Goal: Task Accomplishment & Management: Complete application form

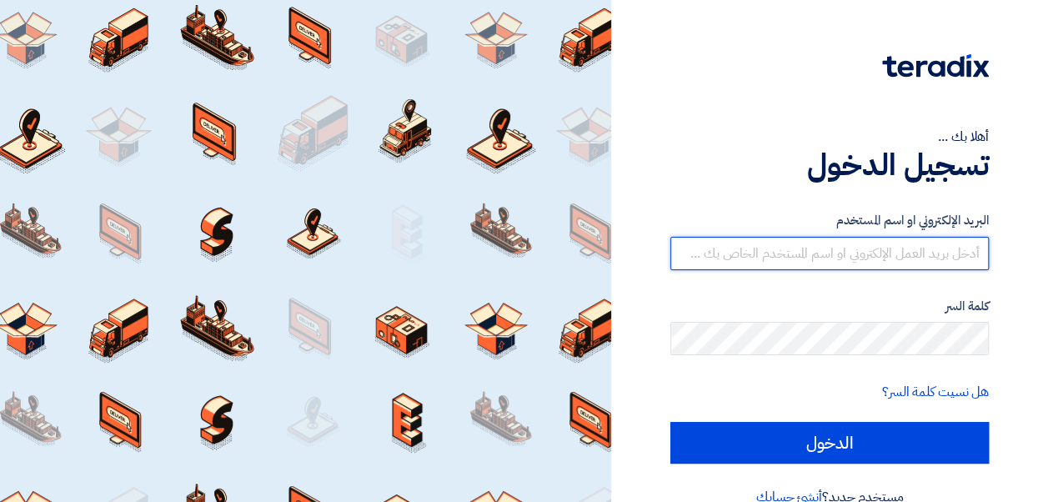
type input "[EMAIL_ADDRESS][DOMAIN_NAME]"
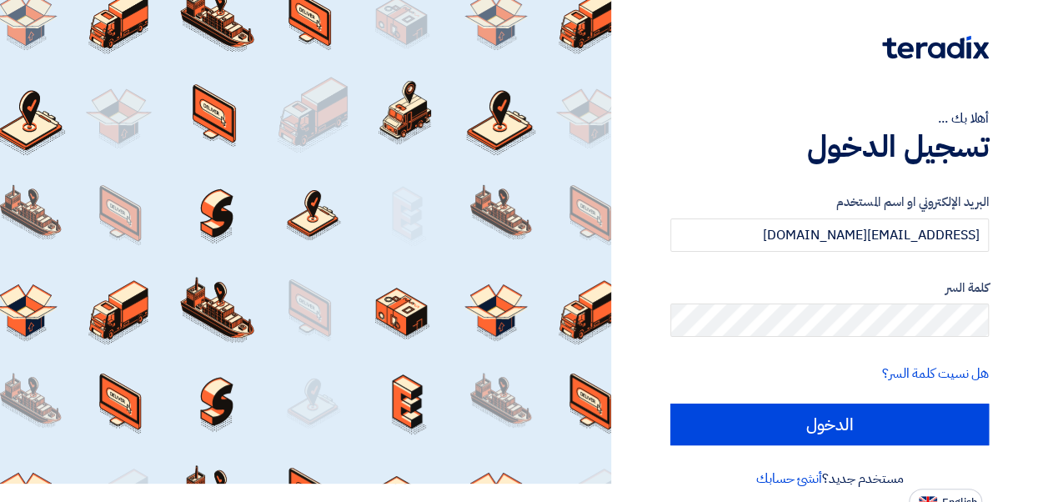
scroll to position [32, 0]
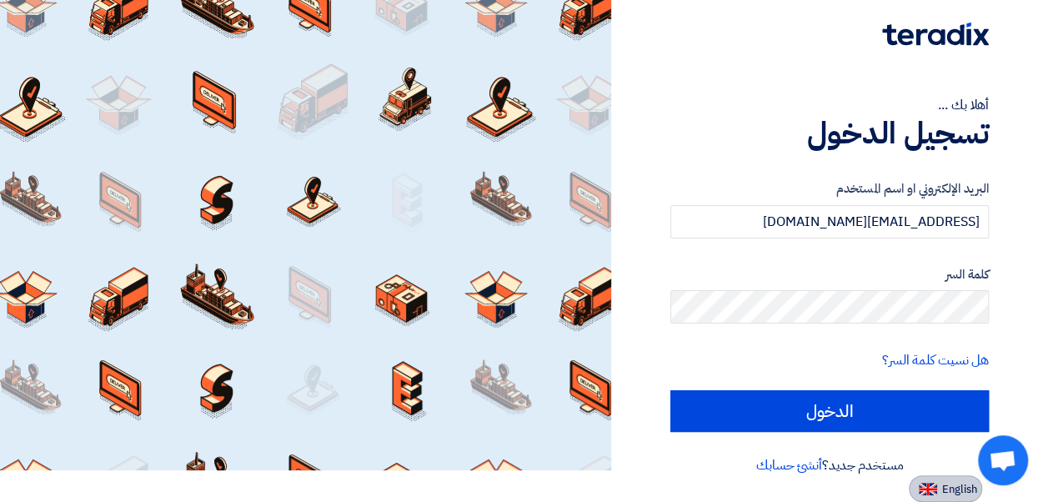
click at [930, 492] on img at bounding box center [928, 489] width 18 height 13
type input "Sign in"
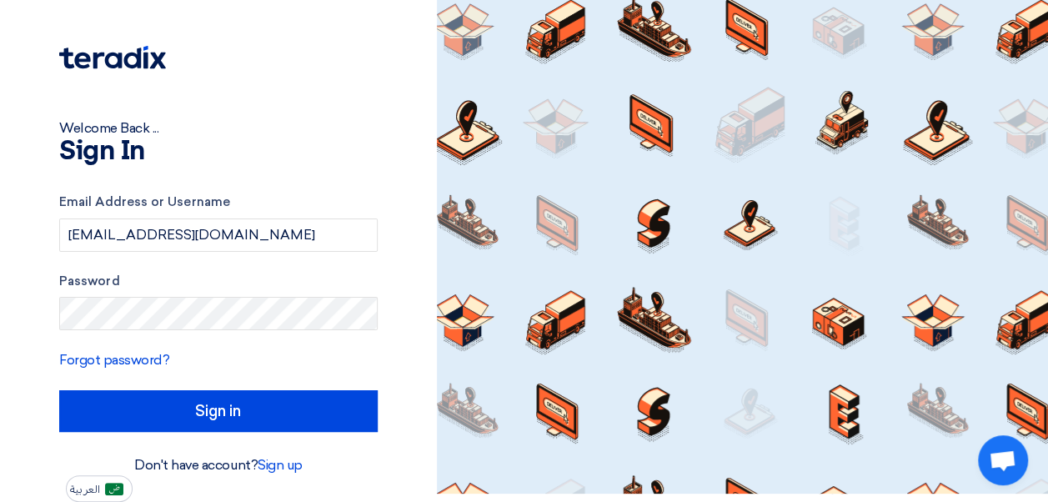
click at [356, 135] on div "Welcome Back ..." at bounding box center [218, 128] width 319 height 20
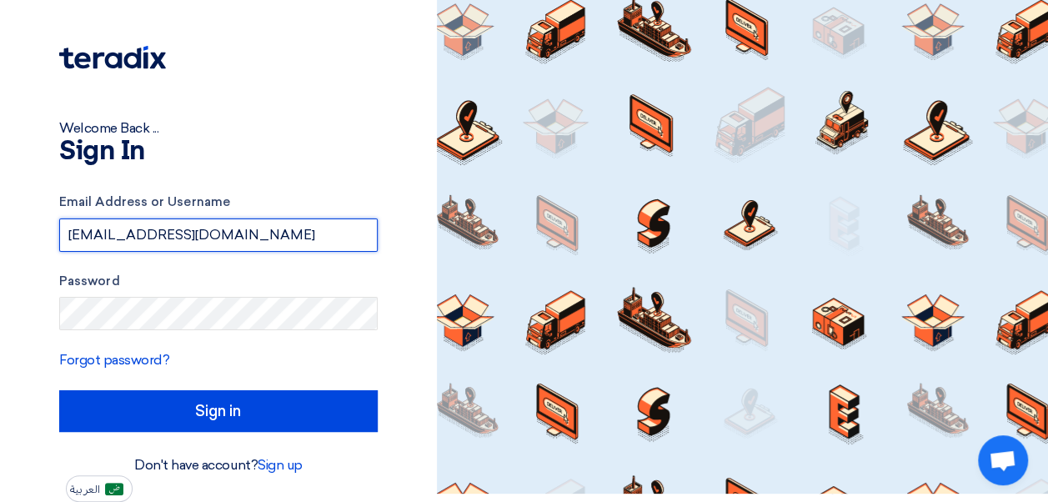
click at [325, 239] on input "[EMAIL_ADDRESS][DOMAIN_NAME]" at bounding box center [218, 234] width 319 height 33
type input "[EMAIL_ADDRESS][DOMAIN_NAME]"
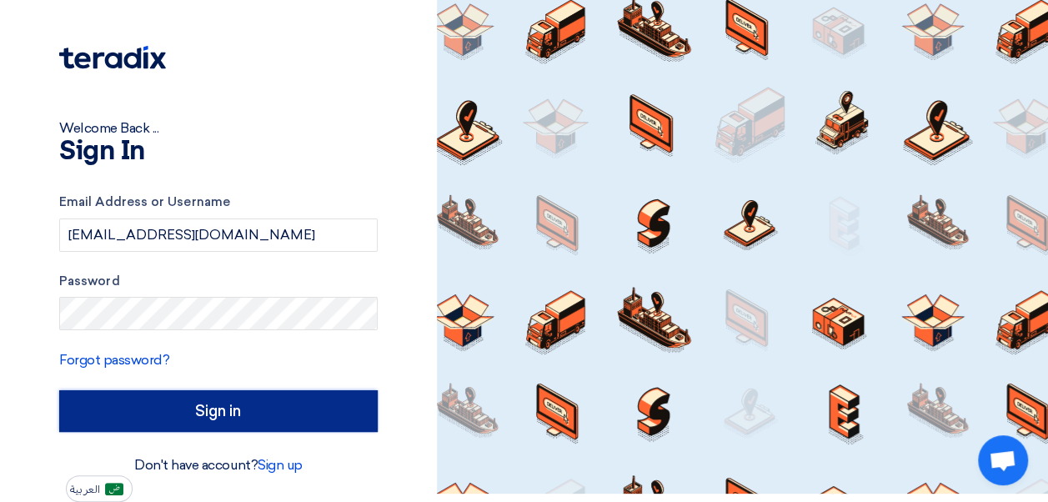
click at [239, 405] on input "Sign in" at bounding box center [218, 411] width 319 height 42
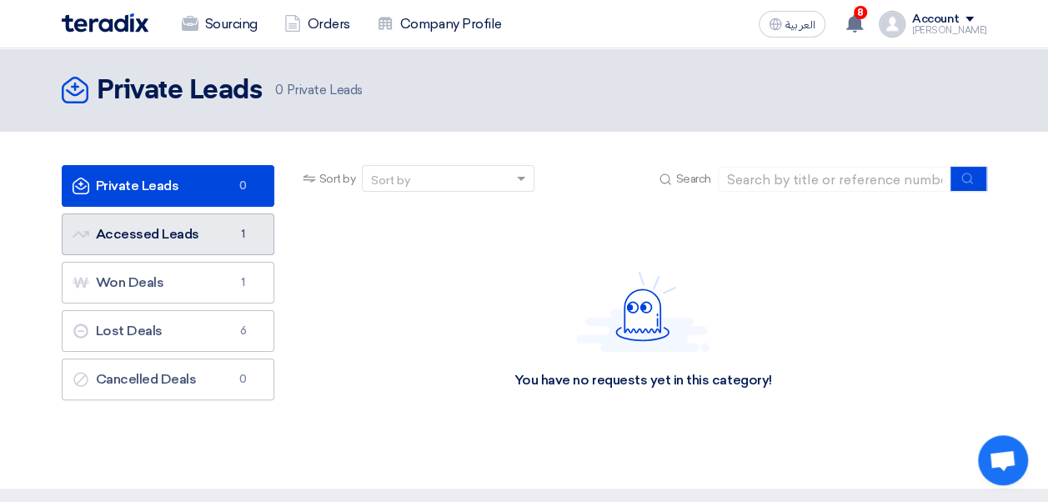
click at [196, 229] on link "Accessed Leads Accessed Leads 1" at bounding box center [168, 234] width 213 height 42
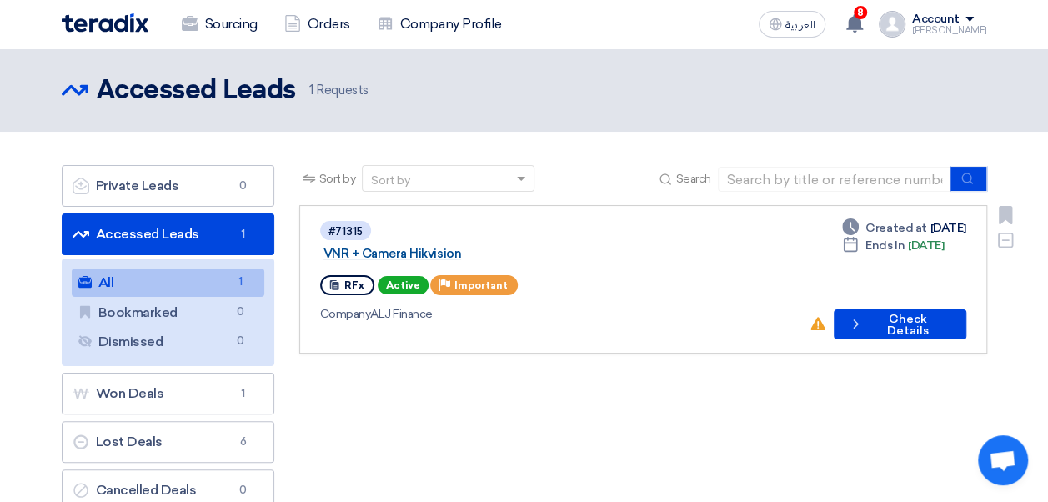
click at [462, 246] on link "VNR + Camera Hikvision" at bounding box center [532, 253] width 417 height 15
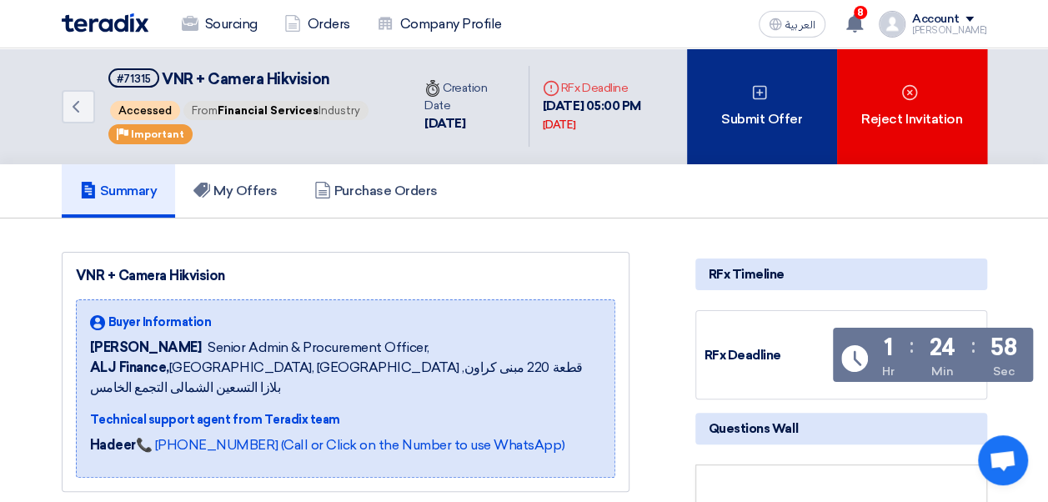
click at [776, 122] on div "Submit Offer" at bounding box center [762, 106] width 150 height 116
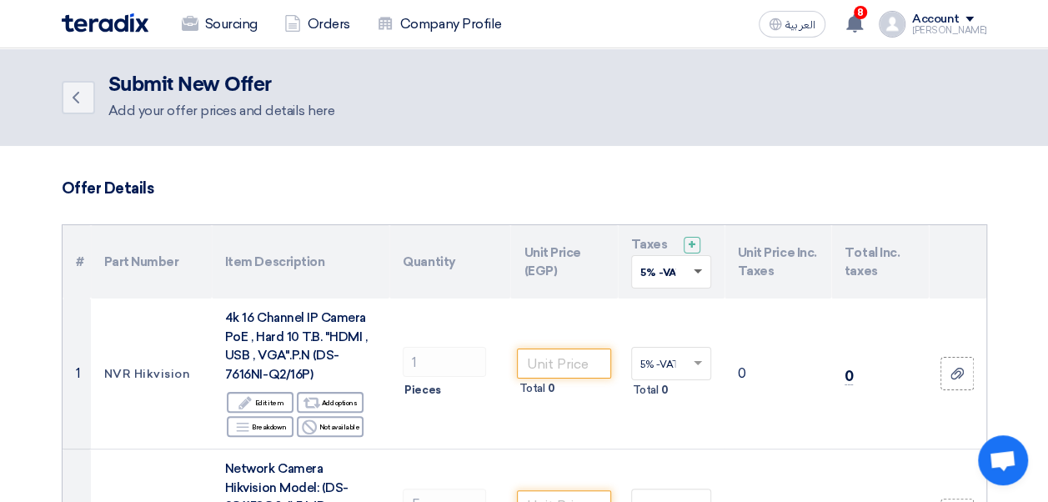
click at [699, 271] on span at bounding box center [698, 272] width 8 height 6
click at [662, 332] on span "14% -VAT 14%" at bounding box center [676, 332] width 73 height 12
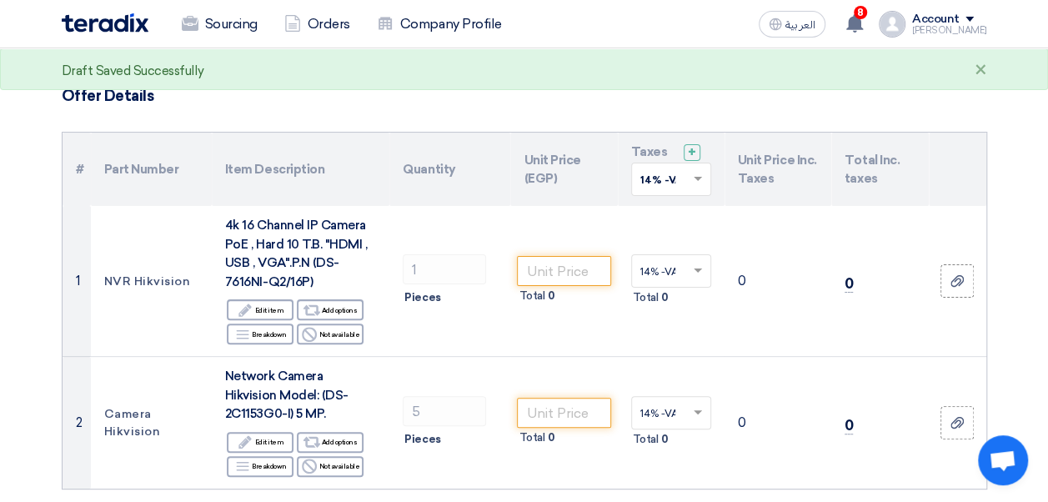
scroll to position [118, 0]
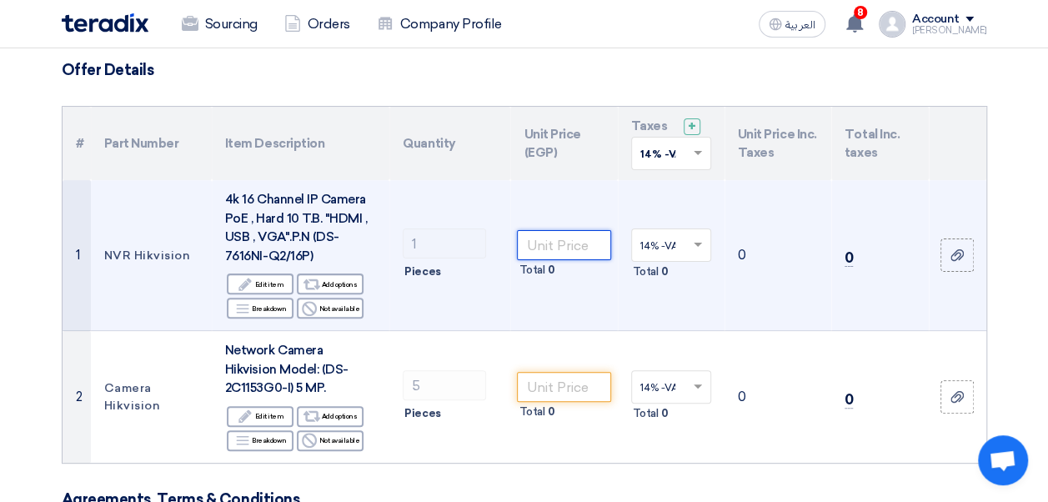
click at [541, 250] on input "number" at bounding box center [563, 245] width 93 height 30
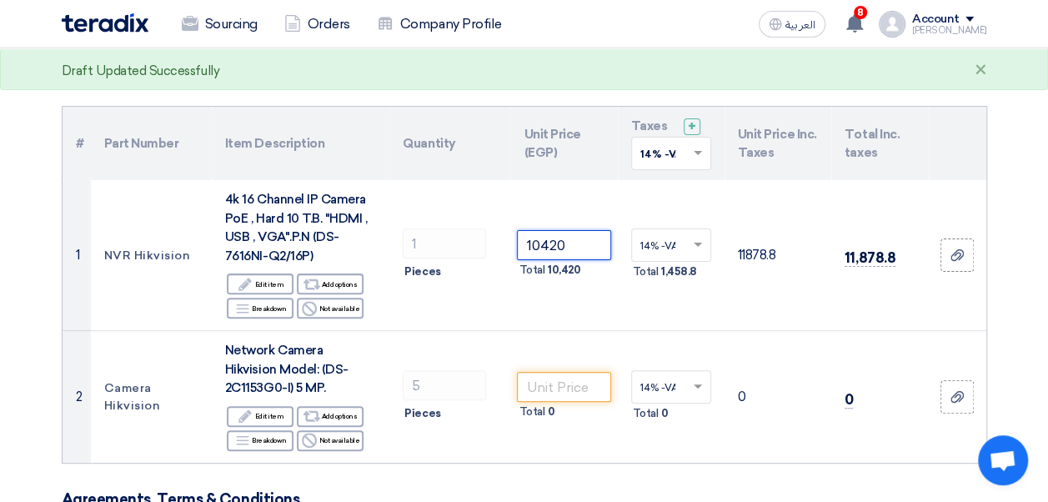
type input "10420"
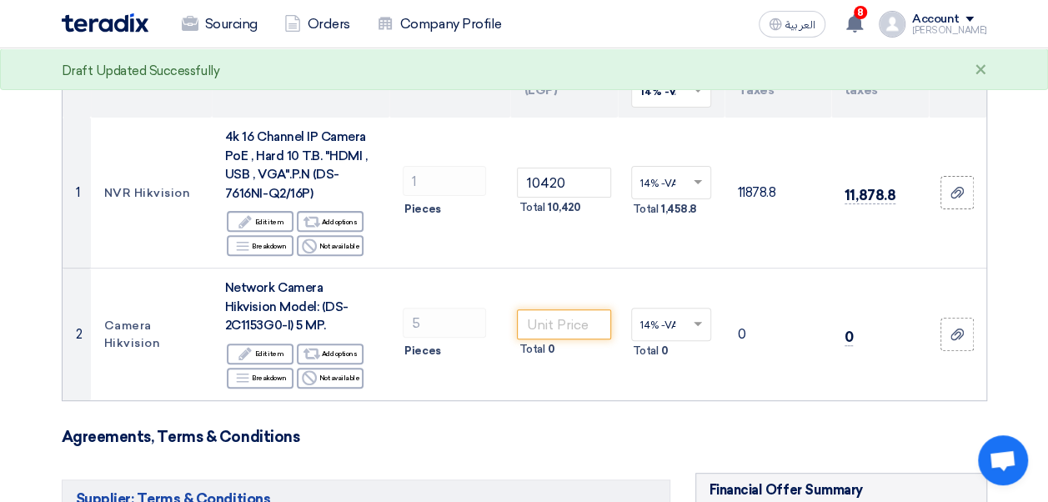
scroll to position [187, 0]
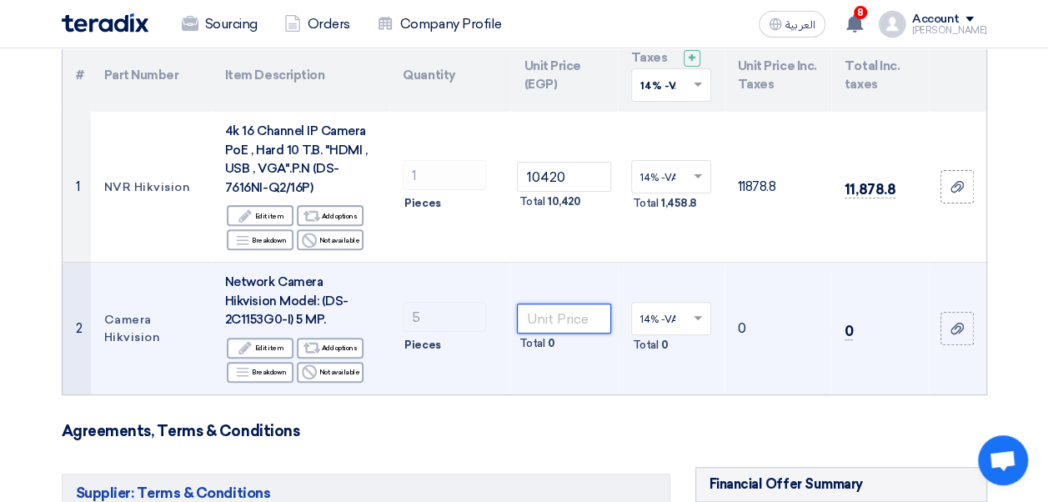
click at [574, 314] on input "number" at bounding box center [563, 319] width 93 height 30
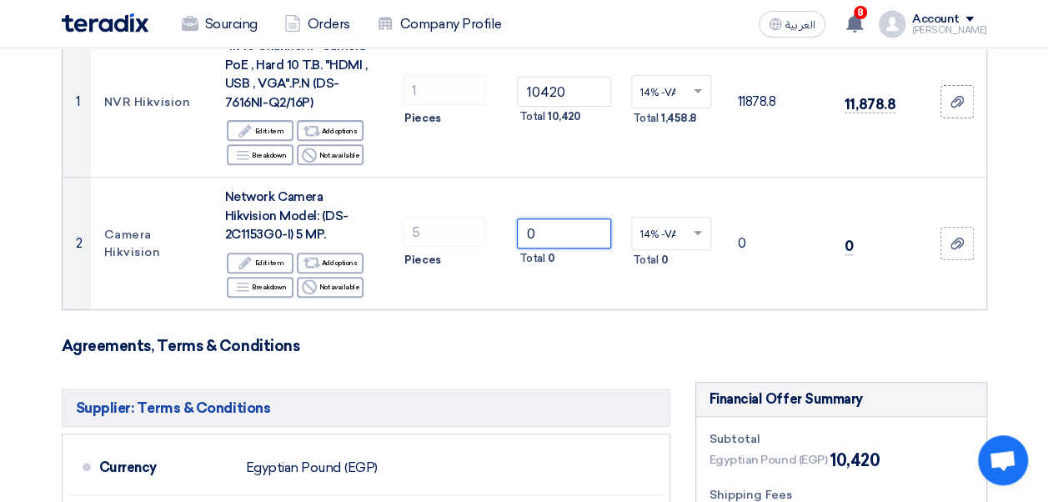
scroll to position [268, 0]
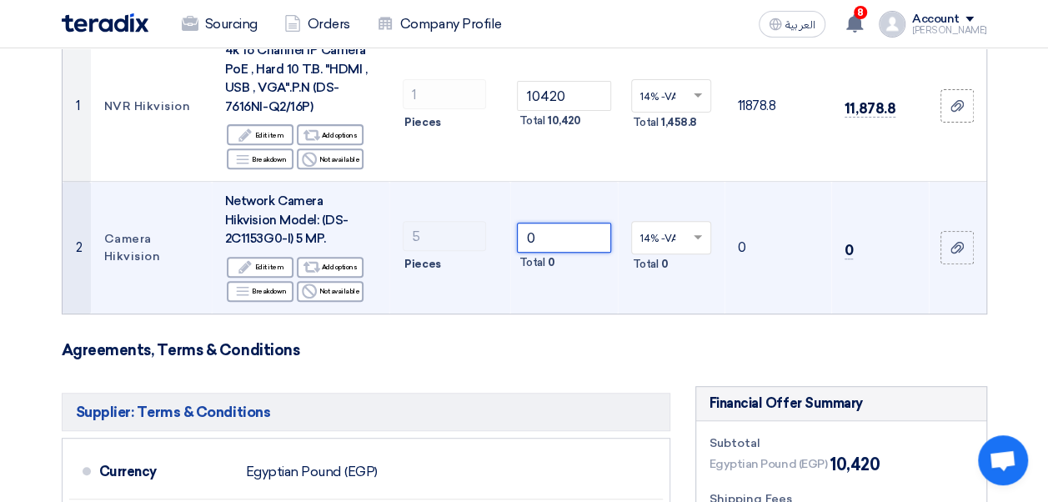
type input "0"
click at [341, 218] on span "Network Camera Hikvision Model: (DS-2C1153G0-I) 5 MP." at bounding box center [286, 219] width 123 height 53
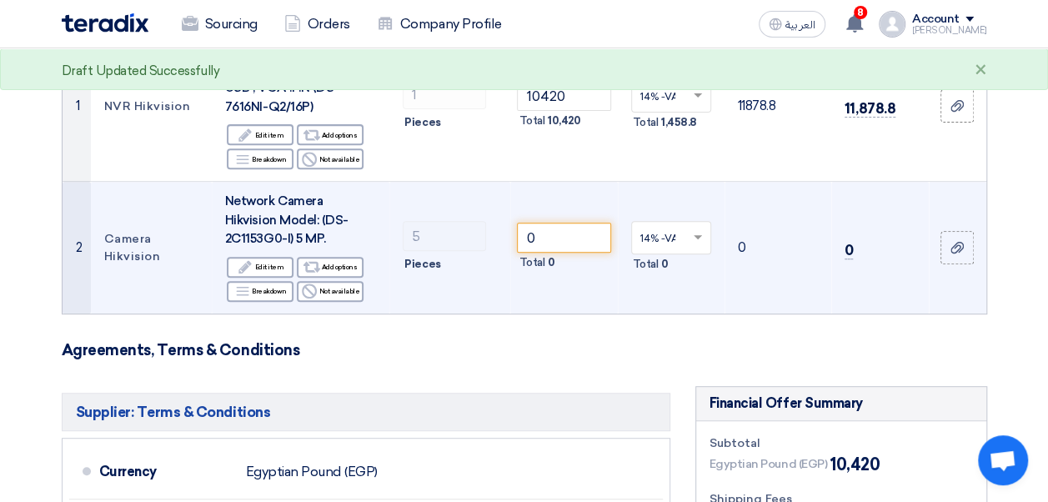
drag, startPoint x: 341, startPoint y: 218, endPoint x: 366, endPoint y: 218, distance: 25.0
click at [349, 218] on span "Network Camera Hikvision Model: (DS-2C1153G0-I) 5 MP." at bounding box center [286, 219] width 123 height 53
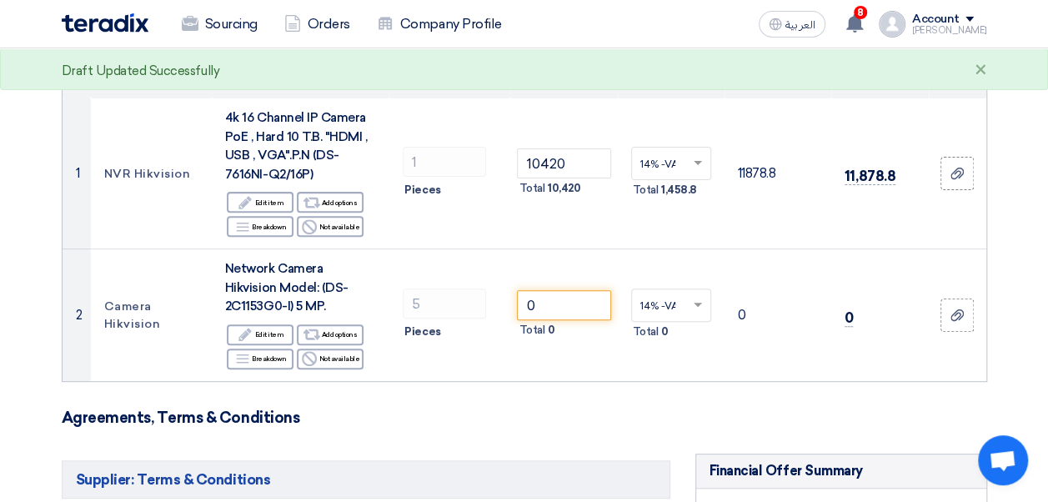
scroll to position [203, 0]
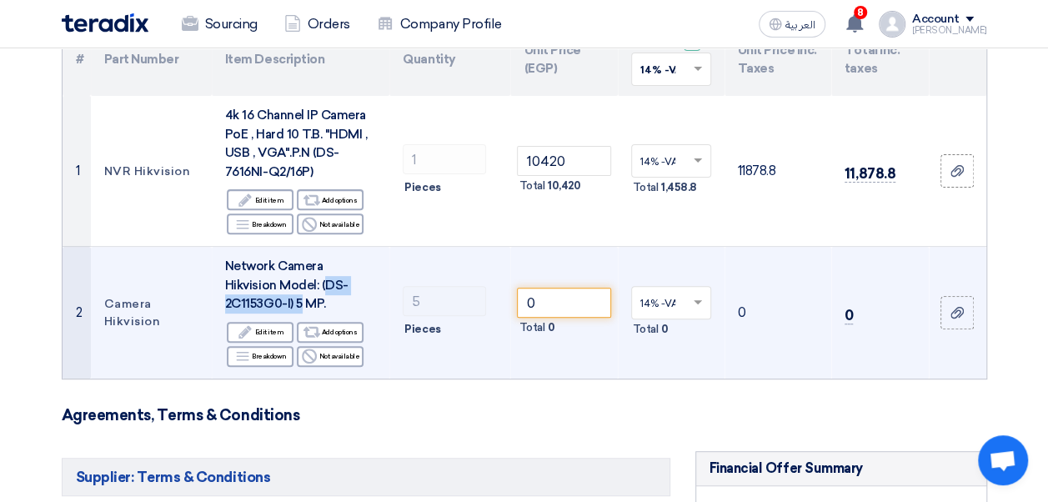
drag, startPoint x: 271, startPoint y: 281, endPoint x: 375, endPoint y: 285, distance: 104.3
click at [375, 285] on div "Network Camera Hikvision Model: (DS-2C1153G0-I) 5 MP." at bounding box center [300, 285] width 151 height 57
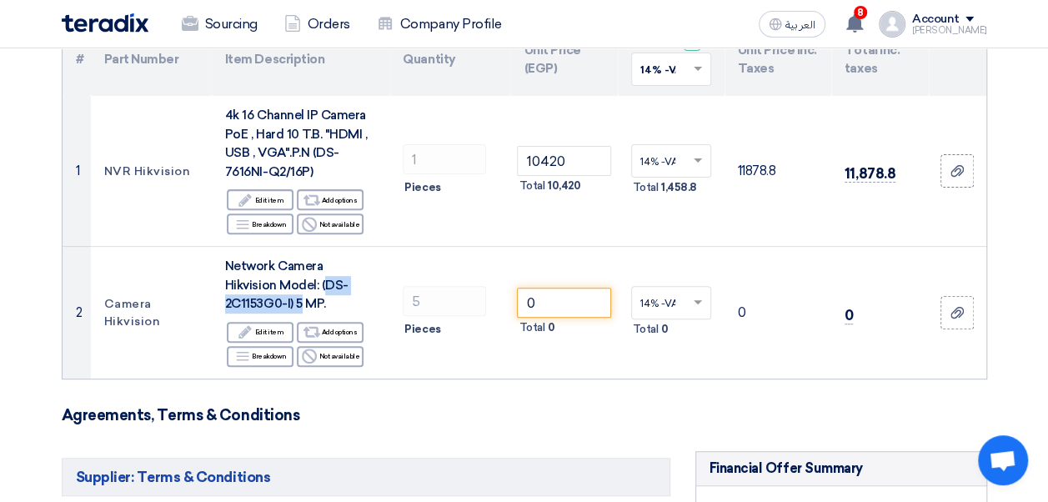
copy span "DS-2C1153G0-I) 5"
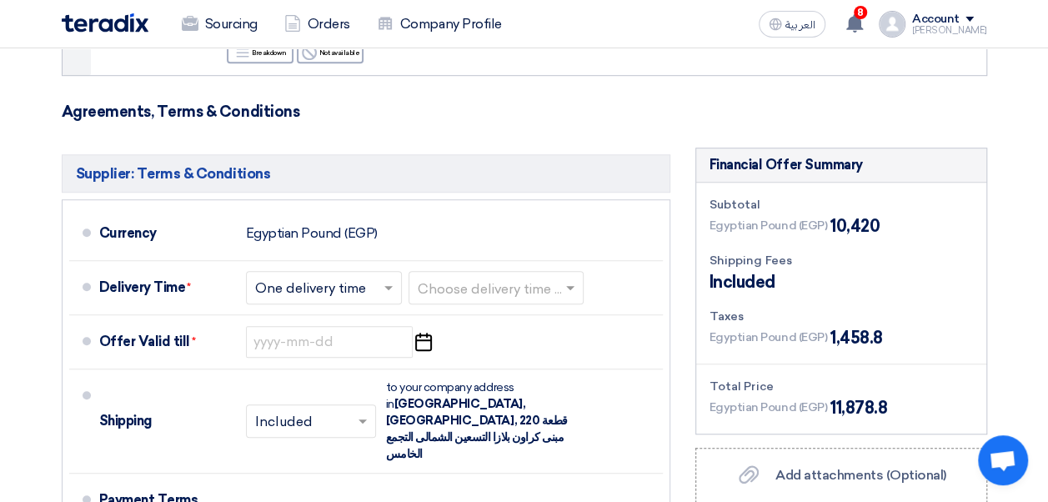
scroll to position [512, 0]
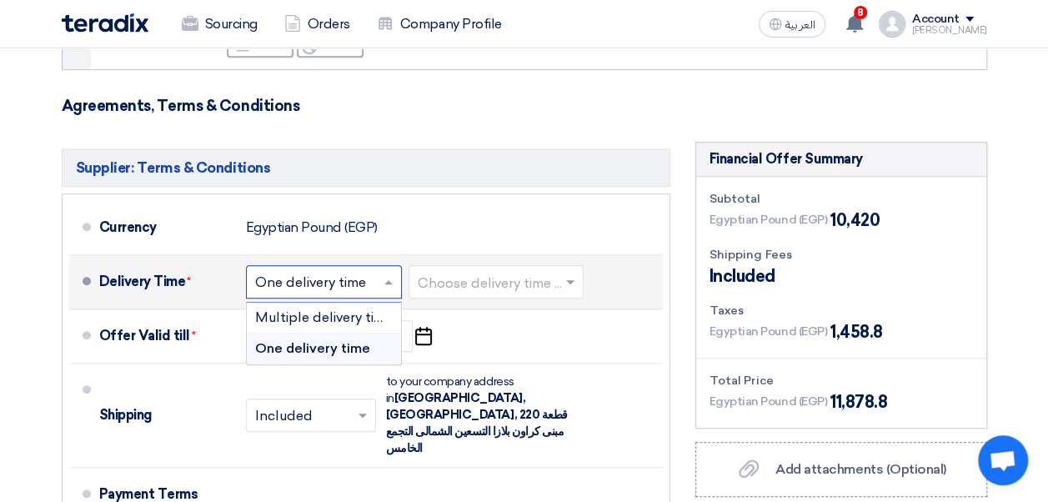
click at [334, 286] on input "text" at bounding box center [324, 283] width 139 height 24
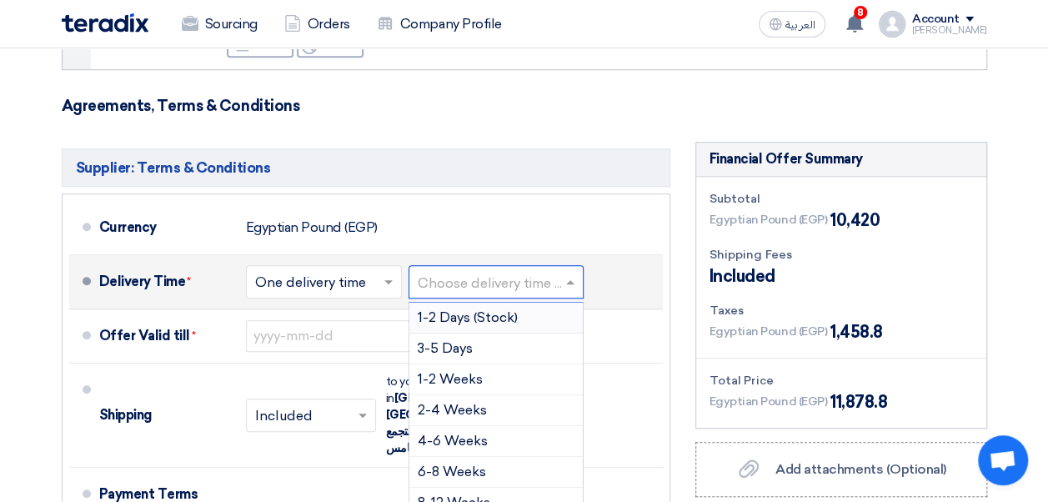
click at [455, 272] on input "text" at bounding box center [497, 283] width 158 height 24
click at [476, 384] on span "1-2 Weeks" at bounding box center [450, 379] width 65 height 16
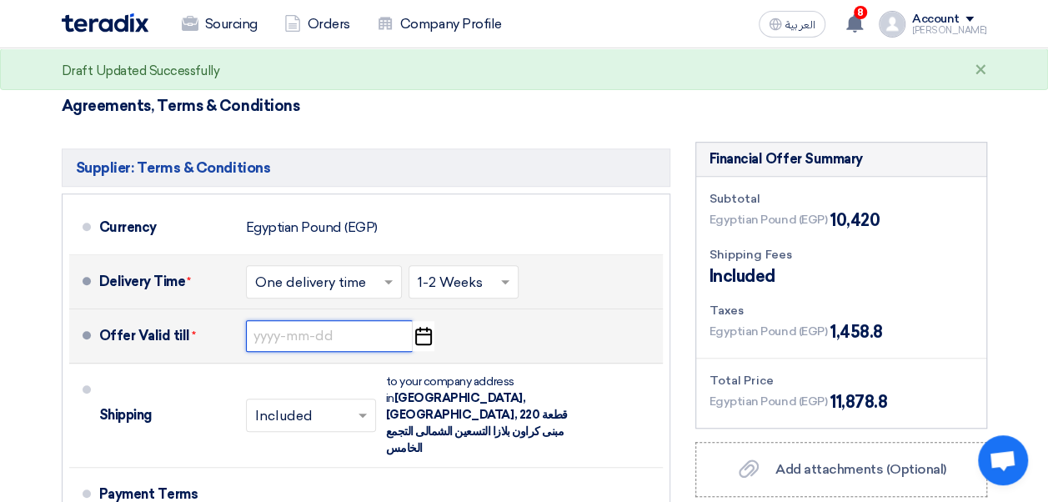
click at [344, 329] on input at bounding box center [329, 336] width 167 height 32
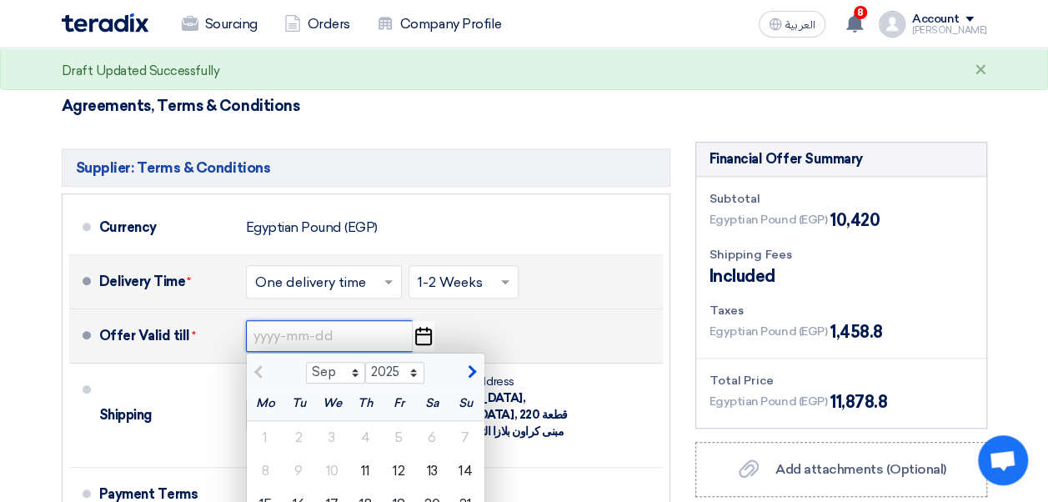
click at [344, 329] on input at bounding box center [329, 336] width 167 height 32
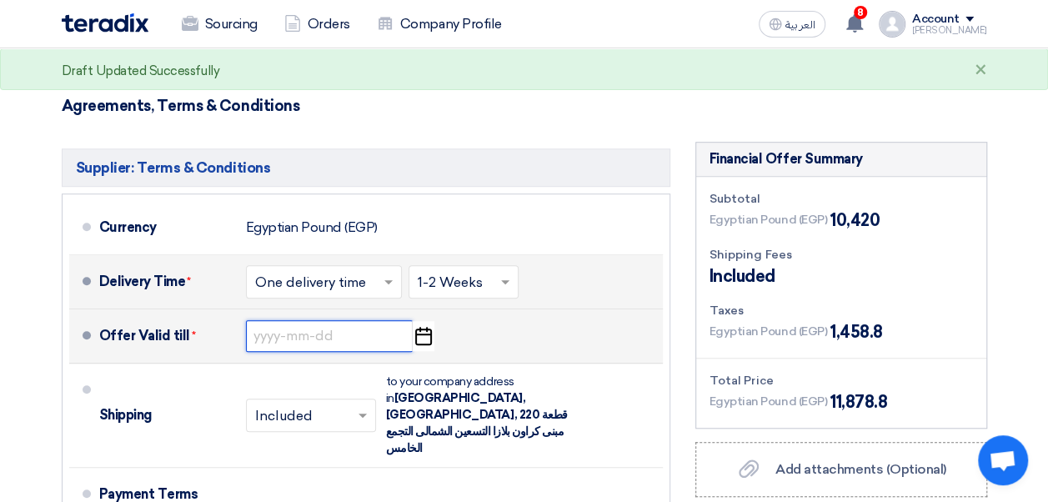
click at [344, 329] on input at bounding box center [329, 336] width 167 height 32
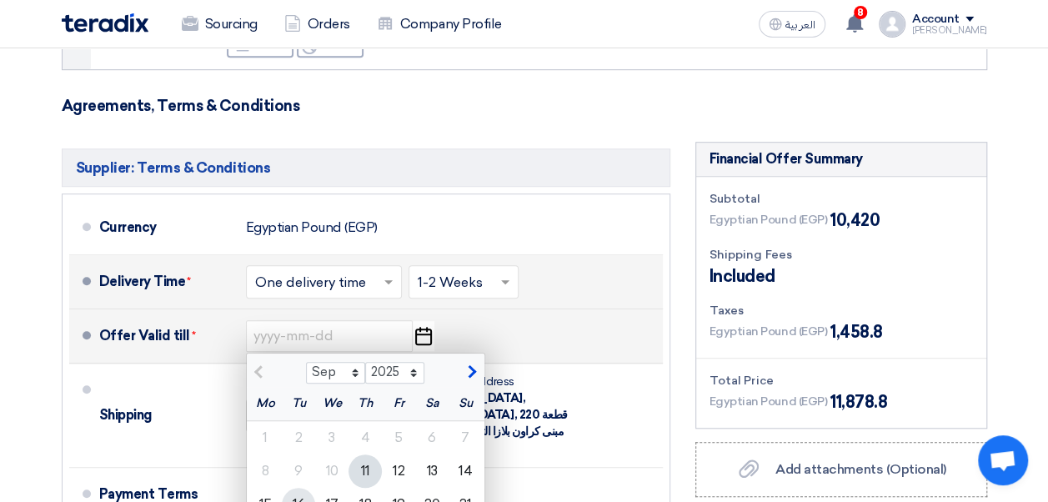
click at [305, 497] on div "16" at bounding box center [298, 504] width 33 height 33
type input "9/16/2025"
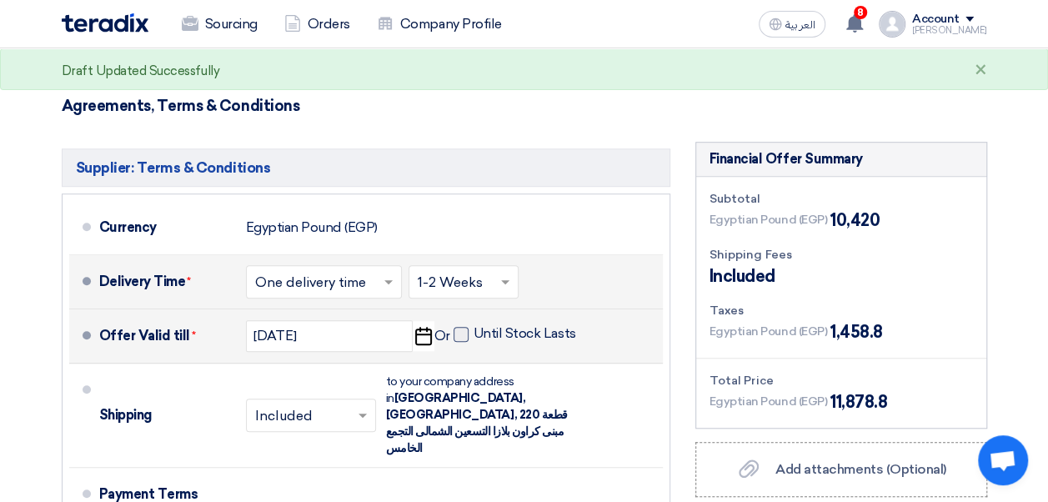
click at [464, 334] on span at bounding box center [461, 334] width 15 height 15
click at [474, 334] on input "Until Stock Lasts" at bounding box center [527, 341] width 106 height 32
checkbox input "true"
click at [377, 335] on input "9/16/2025" at bounding box center [329, 336] width 167 height 32
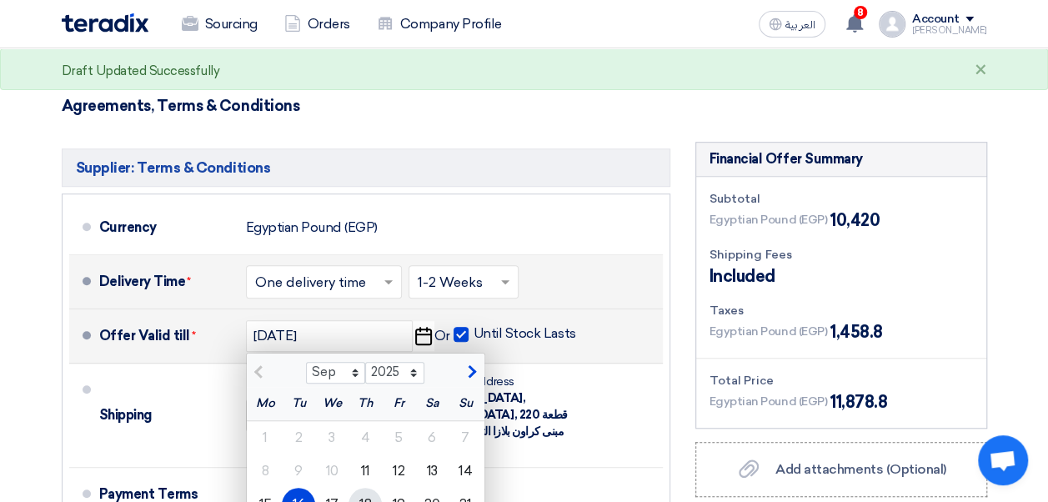
click at [363, 490] on div "18" at bounding box center [365, 504] width 33 height 33
type input "9/18/2025"
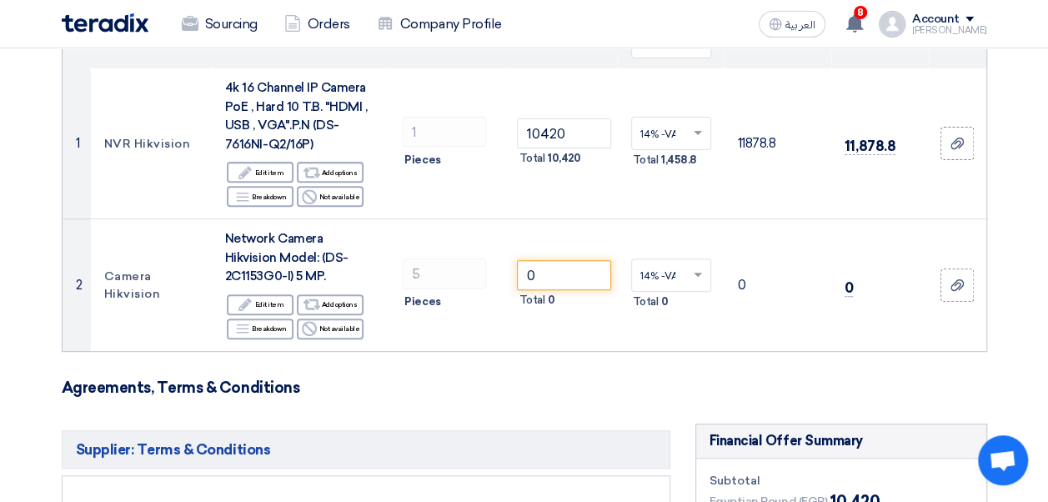
scroll to position [220, 0]
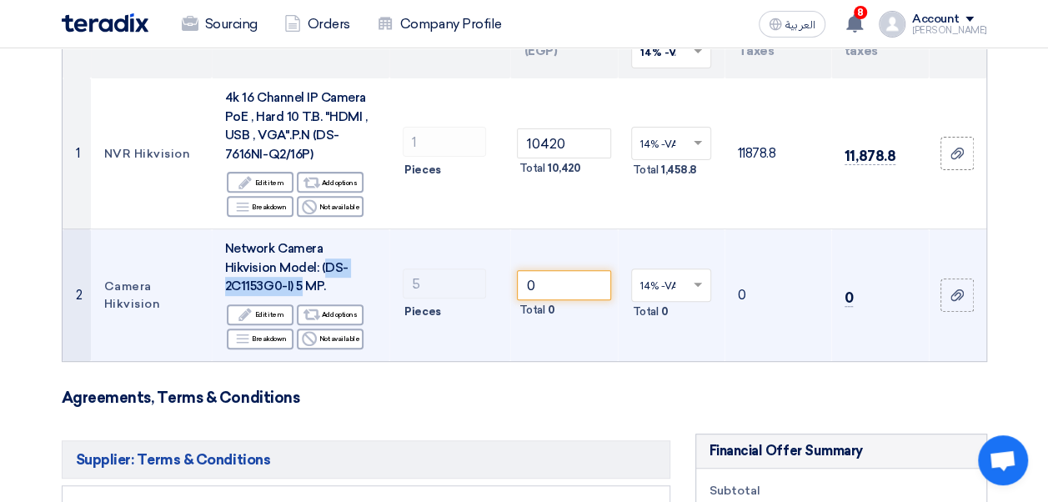
drag, startPoint x: 270, startPoint y: 262, endPoint x: 370, endPoint y: 261, distance: 100.1
click at [370, 261] on div "Network Camera Hikvision Model: (DS-2C1153G0-I) 5 MP." at bounding box center [300, 267] width 151 height 57
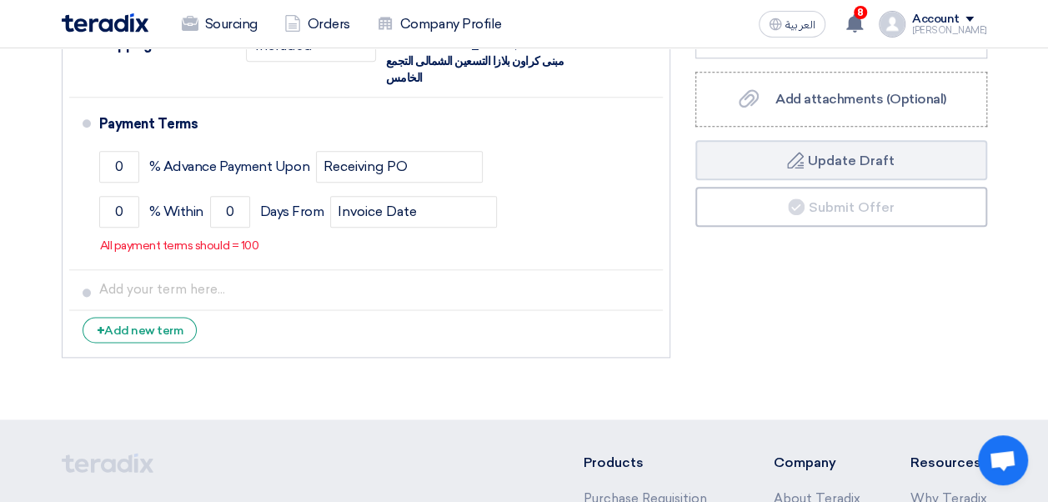
scroll to position [884, 0]
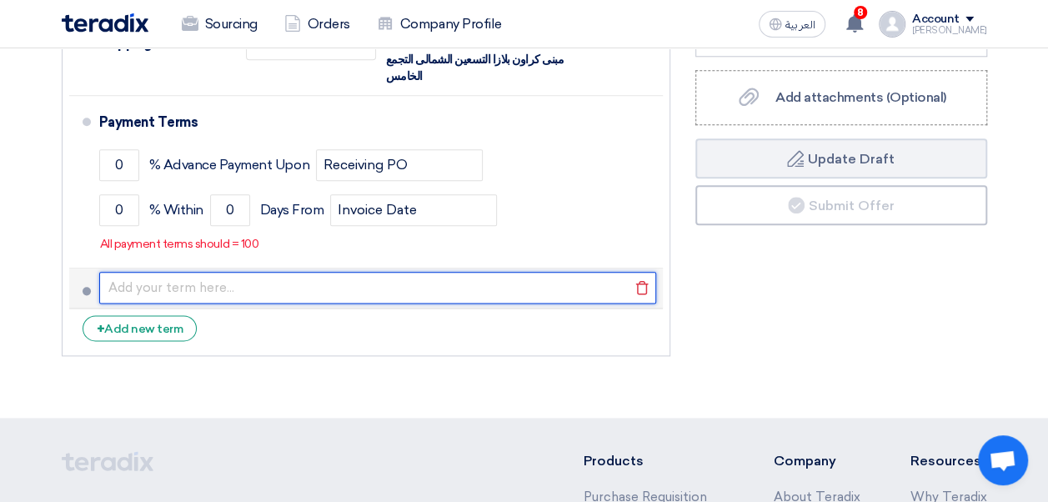
click at [210, 272] on input "text" at bounding box center [377, 288] width 557 height 32
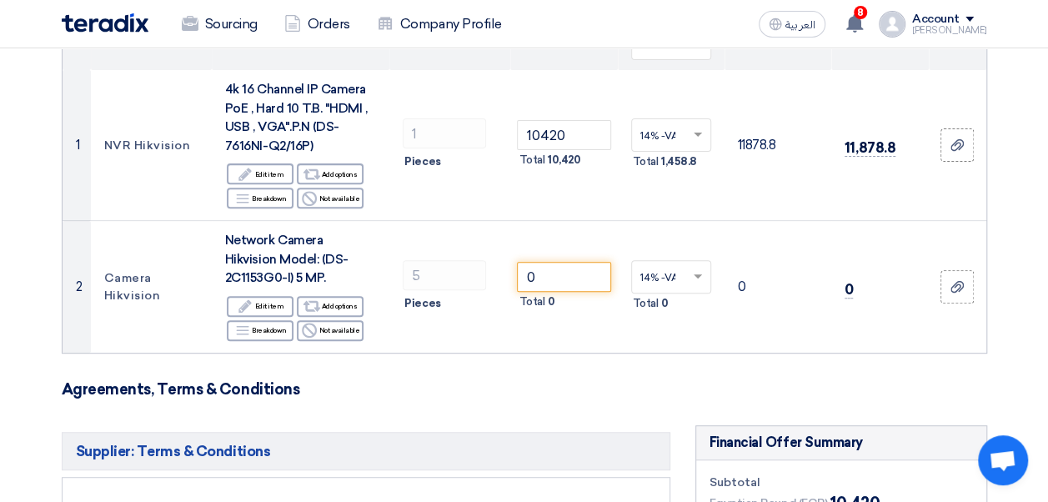
scroll to position [234, 0]
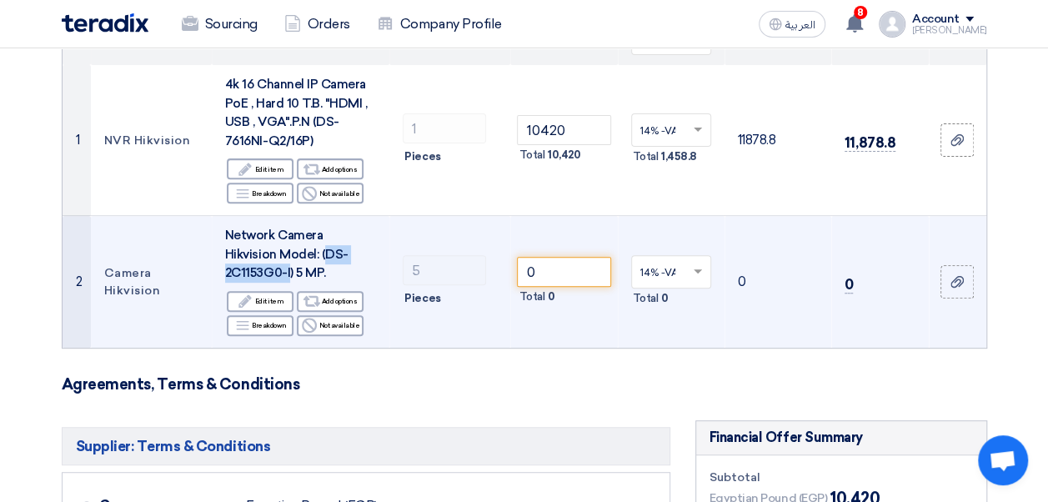
drag, startPoint x: 271, startPoint y: 249, endPoint x: 356, endPoint y: 249, distance: 85.1
click at [349, 249] on span "Network Camera Hikvision Model: (DS-2C1153G0-I) 5 MP." at bounding box center [286, 254] width 123 height 53
copy span "DS-2C1153G0-I"
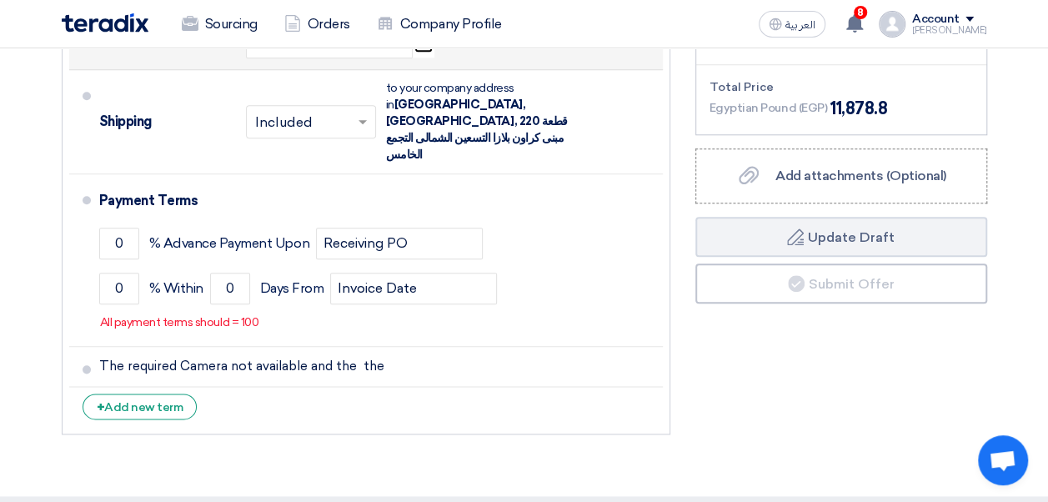
scroll to position [807, 0]
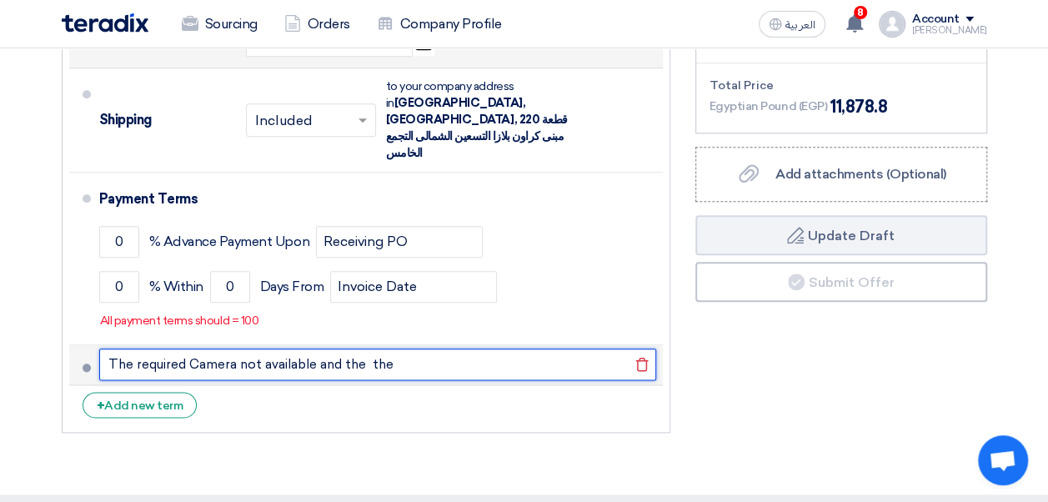
click at [437, 349] on input "The required Camera not available and the the" at bounding box center [377, 365] width 557 height 32
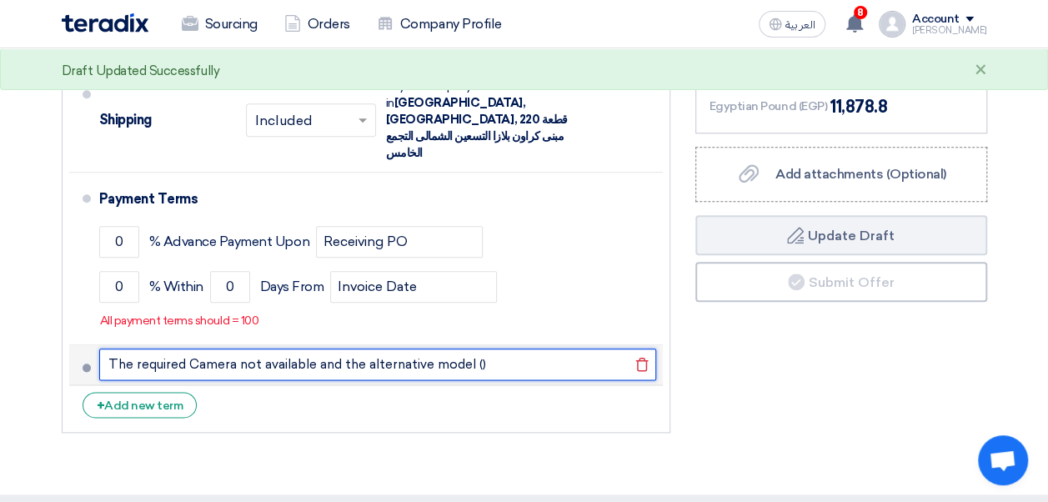
paste input "DS-2CD1143G0-I 4MP"
click at [614, 349] on input "The required Camera not available and the alternative model (DS-2CD1143G0-I 4MP)" at bounding box center [377, 365] width 557 height 32
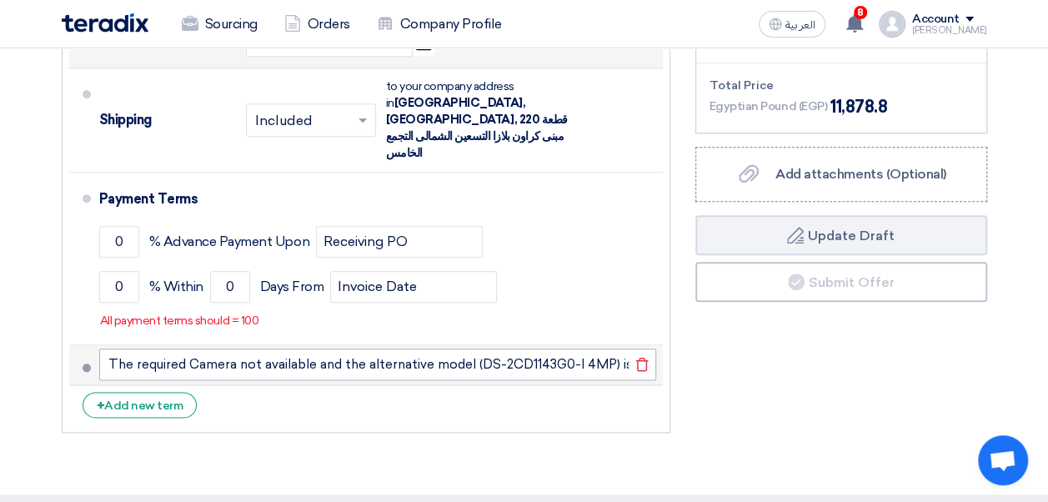
scroll to position [0, 37]
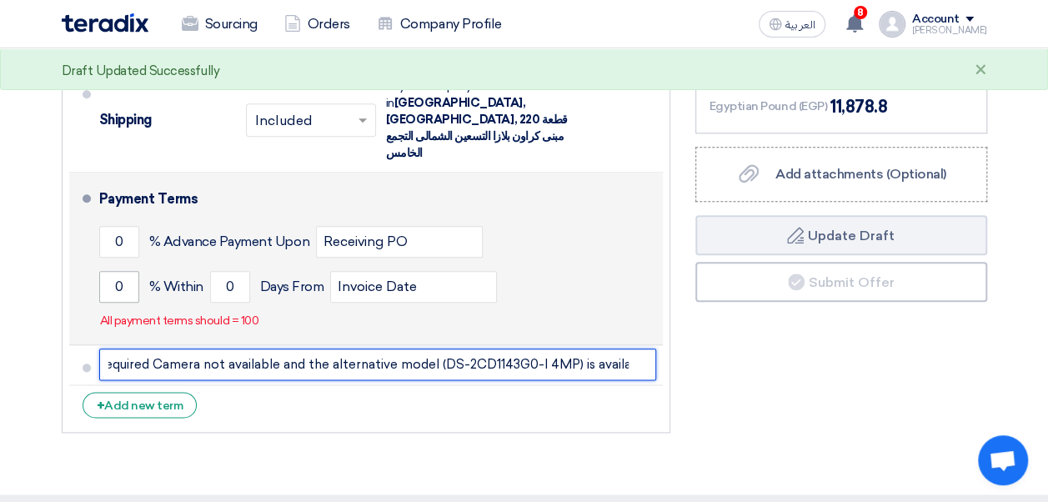
type input "The required Camera not available and the alternative model (DS-2CD1143G0-I 4MP…"
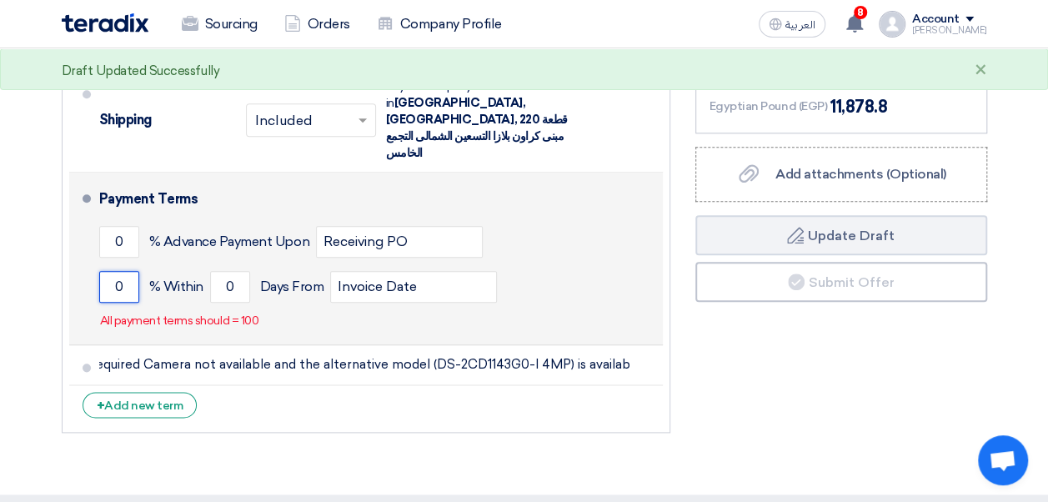
scroll to position [0, 0]
click at [119, 271] on input "0" at bounding box center [119, 287] width 40 height 32
type input "100"
click at [231, 271] on input "0" at bounding box center [230, 287] width 40 height 32
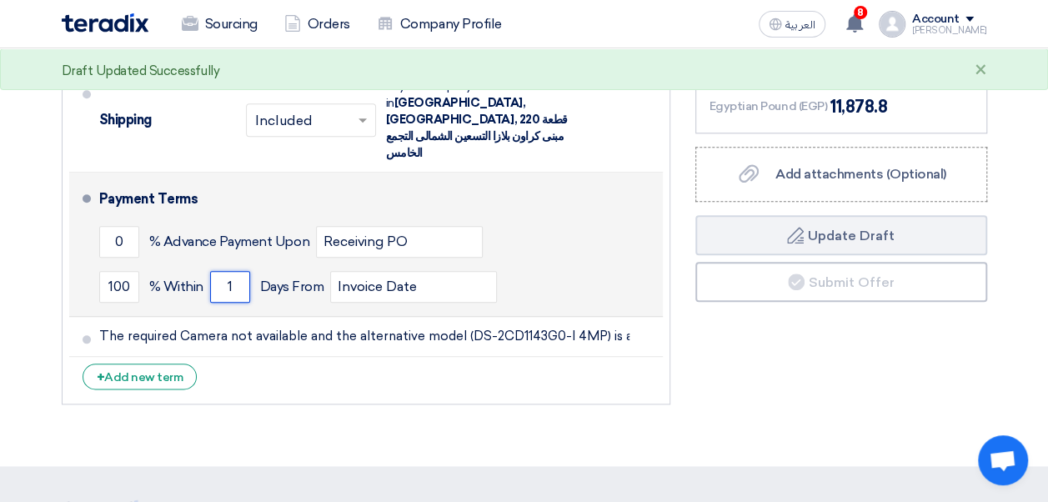
type input "1"
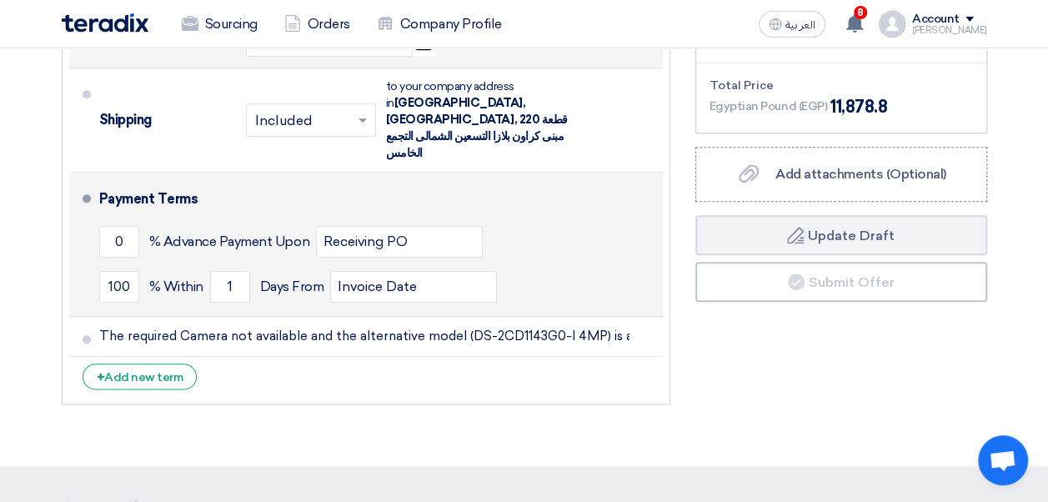
click at [618, 264] on div "100 % Within 1 Days From Invoice Date" at bounding box center [377, 286] width 557 height 45
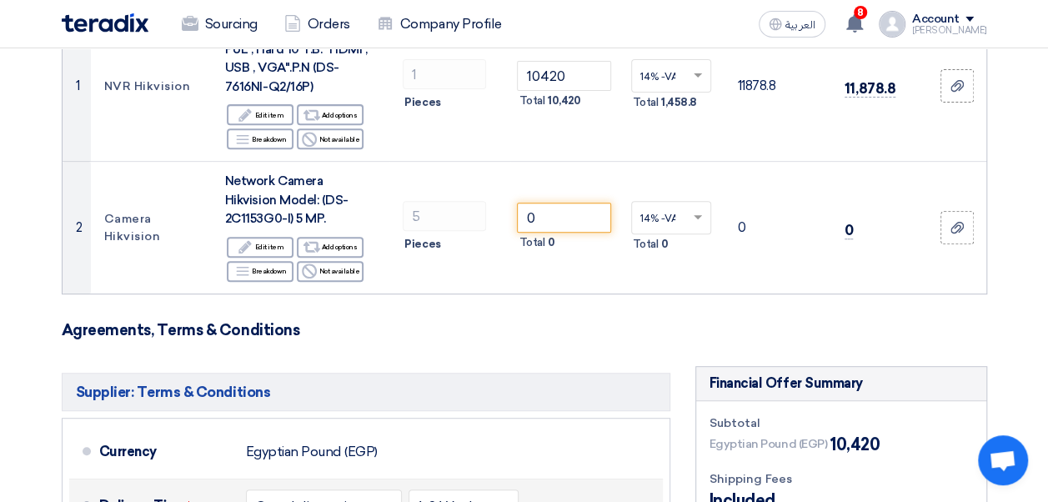
scroll to position [290, 0]
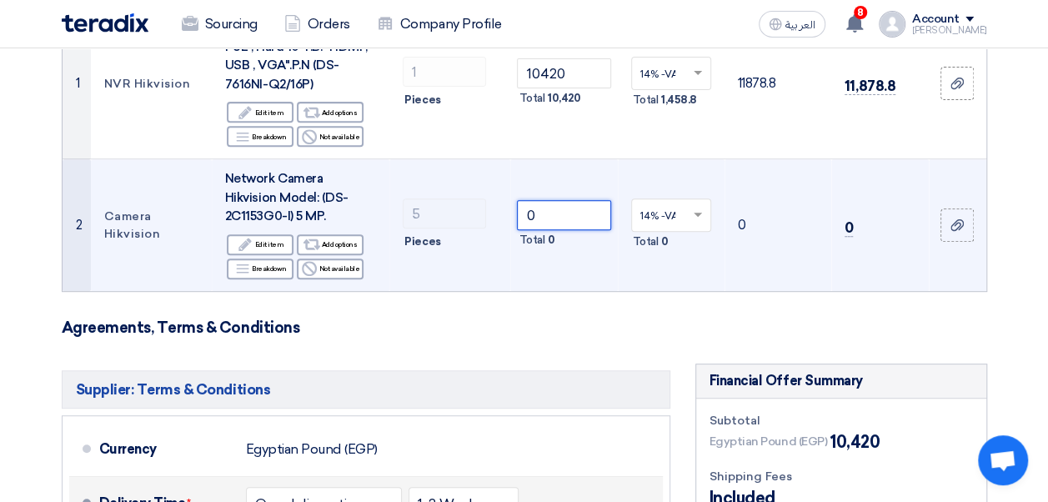
click at [562, 212] on input "0" at bounding box center [563, 215] width 93 height 30
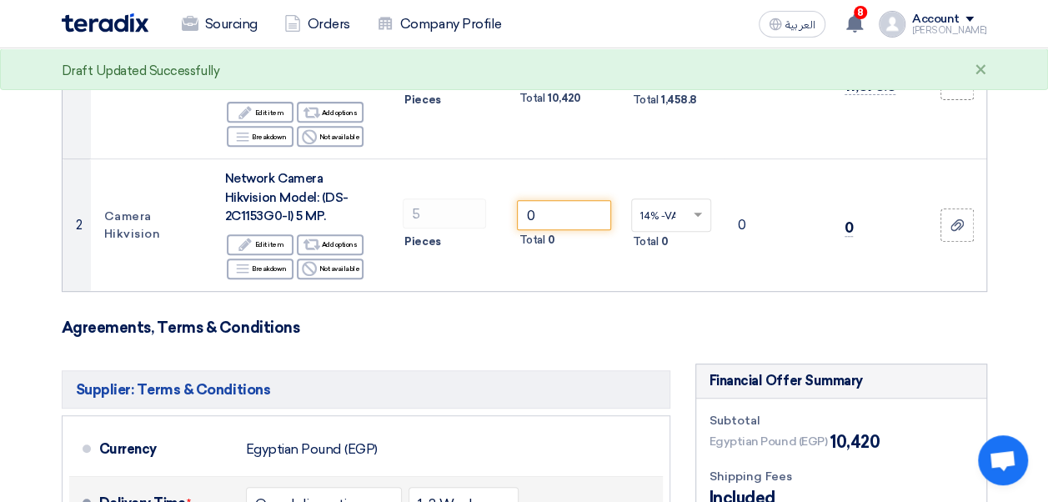
click at [1036, 292] on section "Offer Details # Part Number Item Description Quantity Unit Price (EGP) Taxes + …" at bounding box center [524, 420] width 1048 height 1128
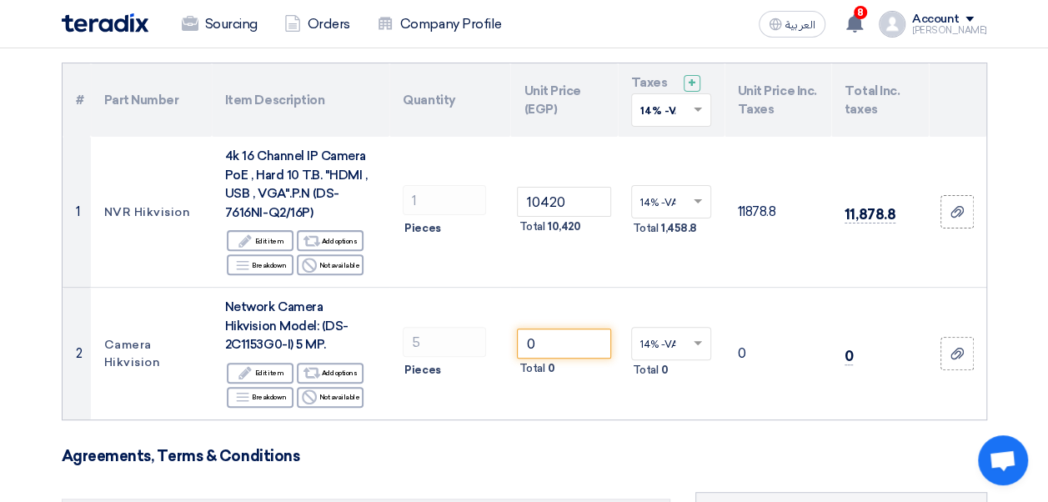
scroll to position [160, 0]
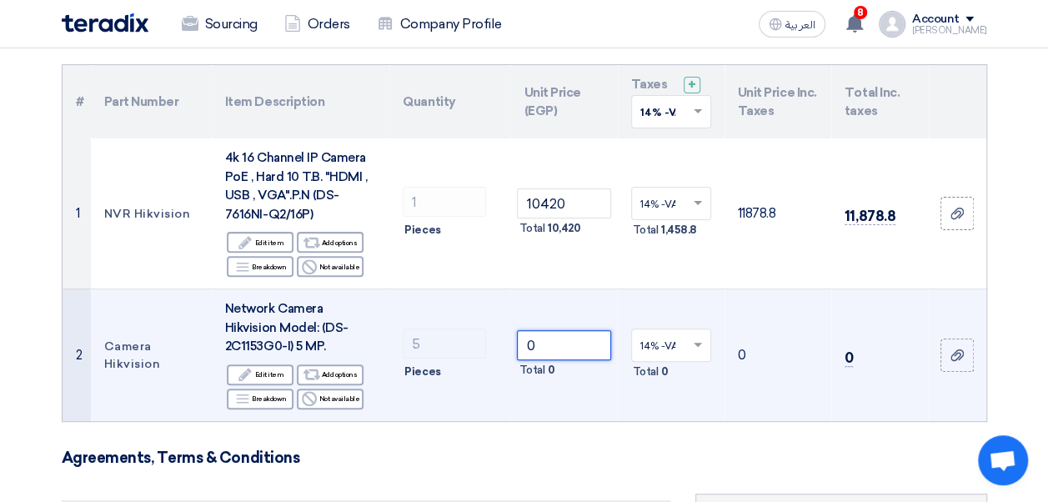
click at [559, 344] on input "0" at bounding box center [563, 345] width 93 height 30
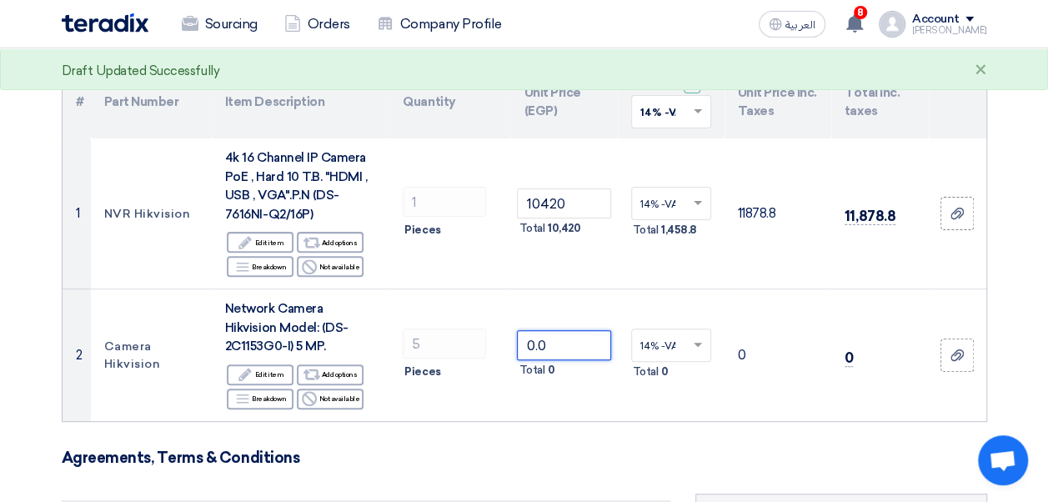
type input "0.0"
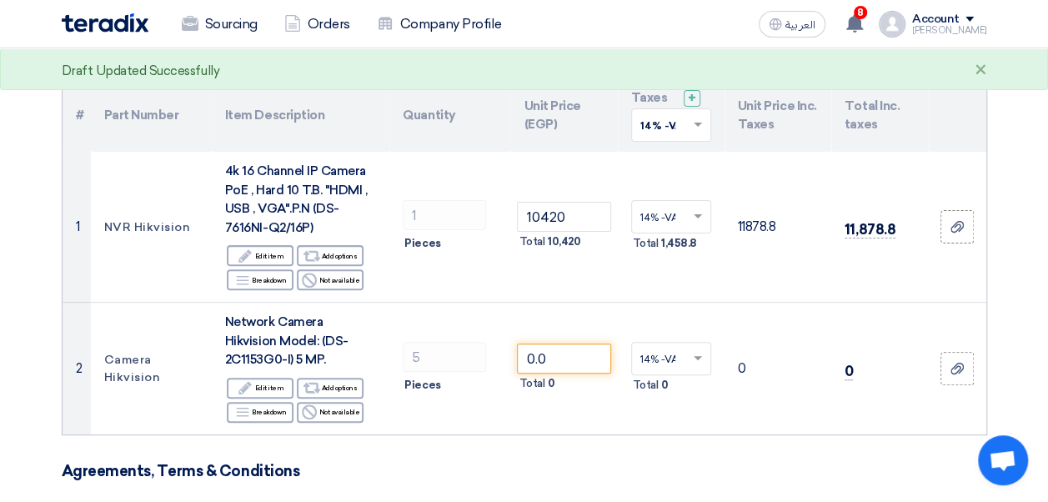
scroll to position [218, 0]
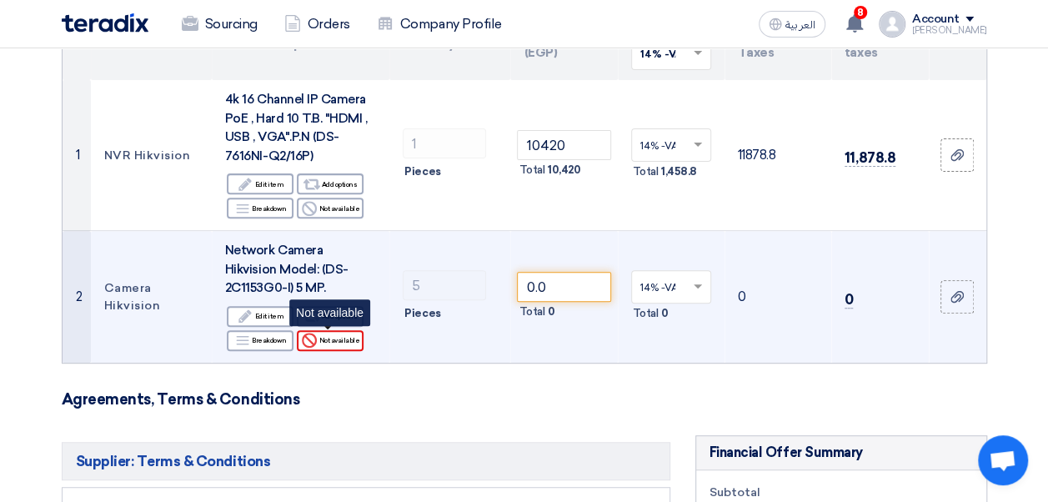
click at [333, 343] on div "Reject Not available" at bounding box center [330, 340] width 67 height 21
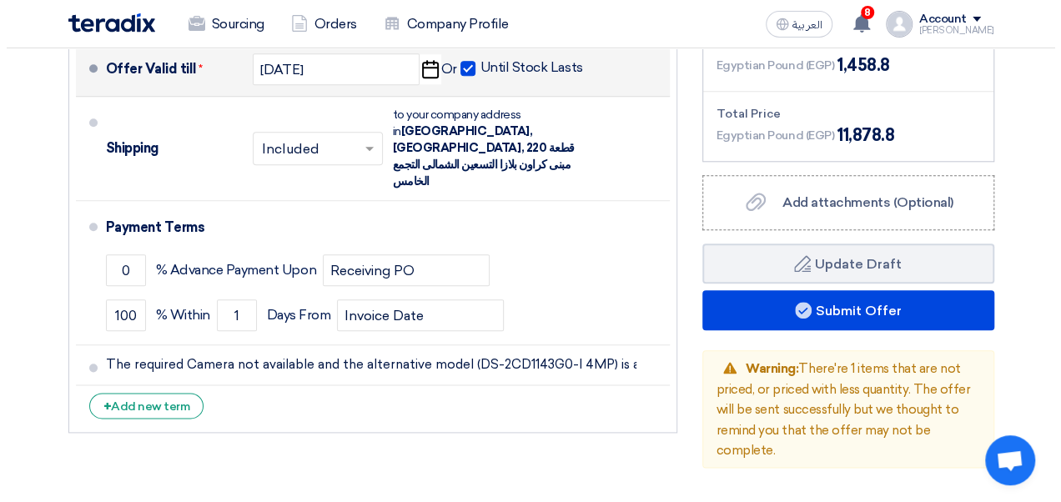
scroll to position [789, 0]
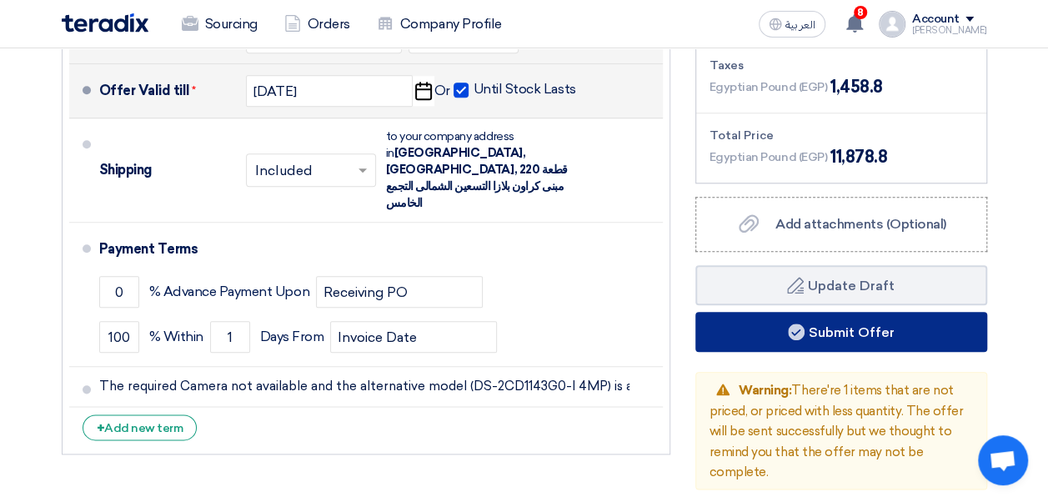
click at [862, 339] on button "Submit Offer" at bounding box center [842, 332] width 292 height 40
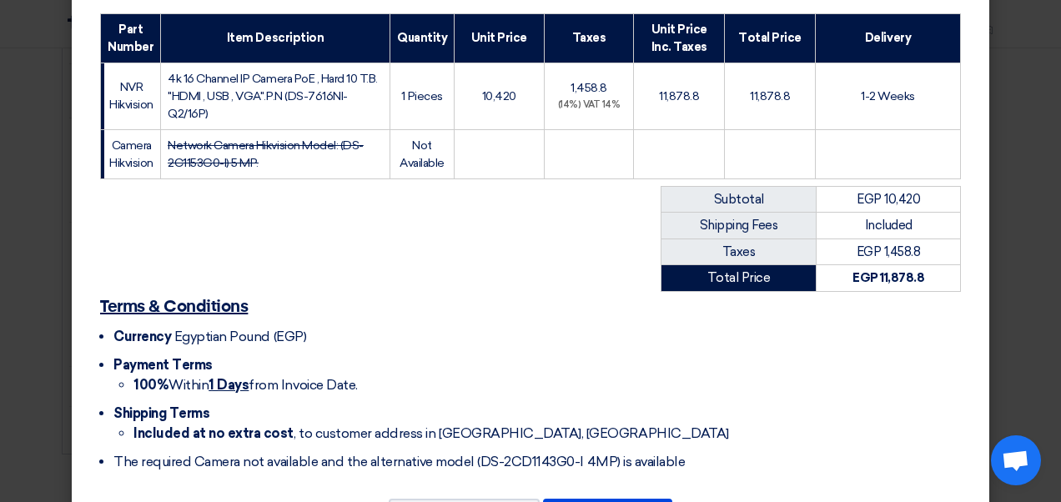
scroll to position [282, 0]
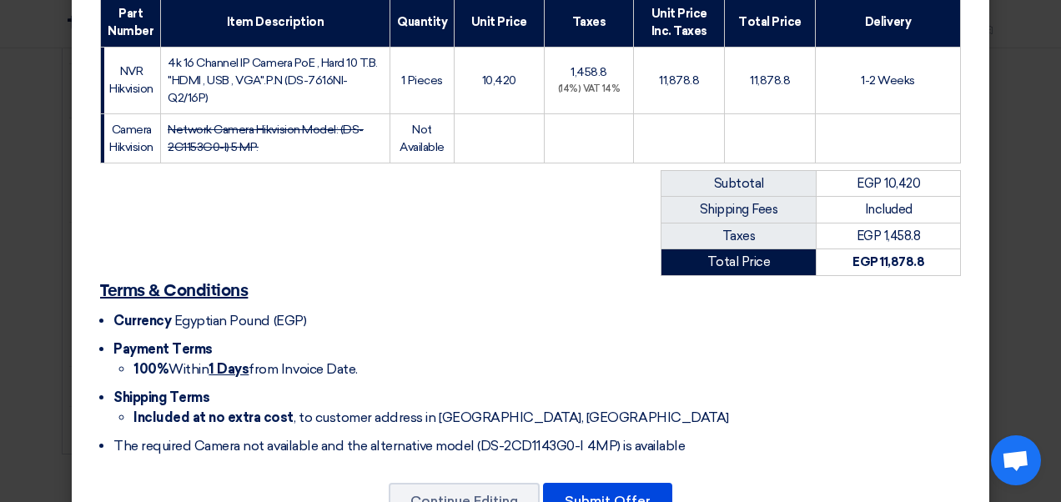
click at [570, 447] on li "The required Camera not available and the alternative model (DS-2CD1143G0-I 4MP…" at bounding box center [536, 446] width 847 height 20
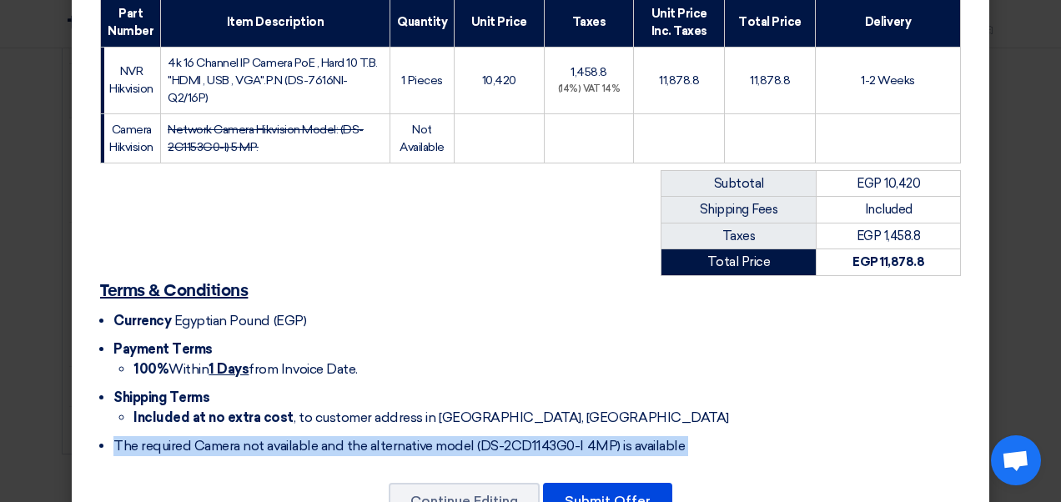
copy div "The required Camera not available and the alternative model (DS-2CD1143G0-I 4MP…"
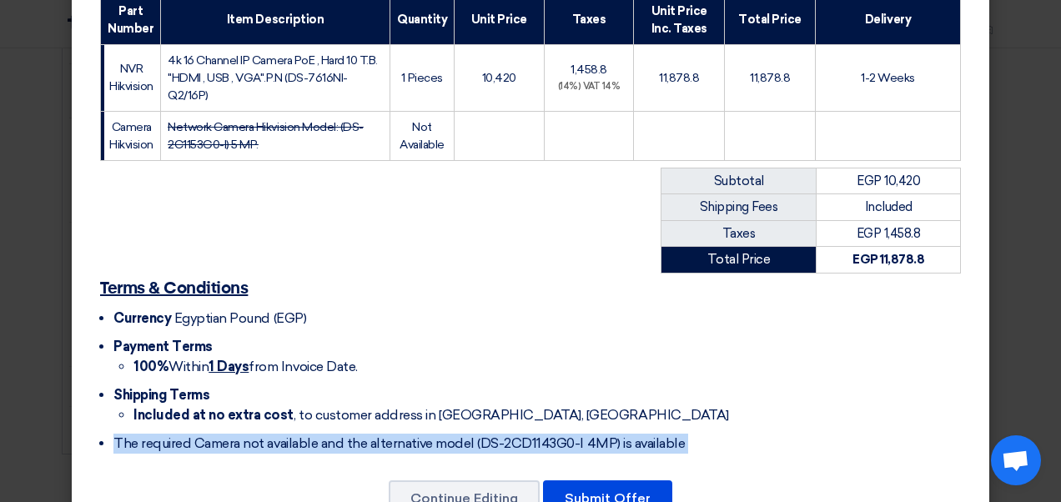
scroll to position [308, 0]
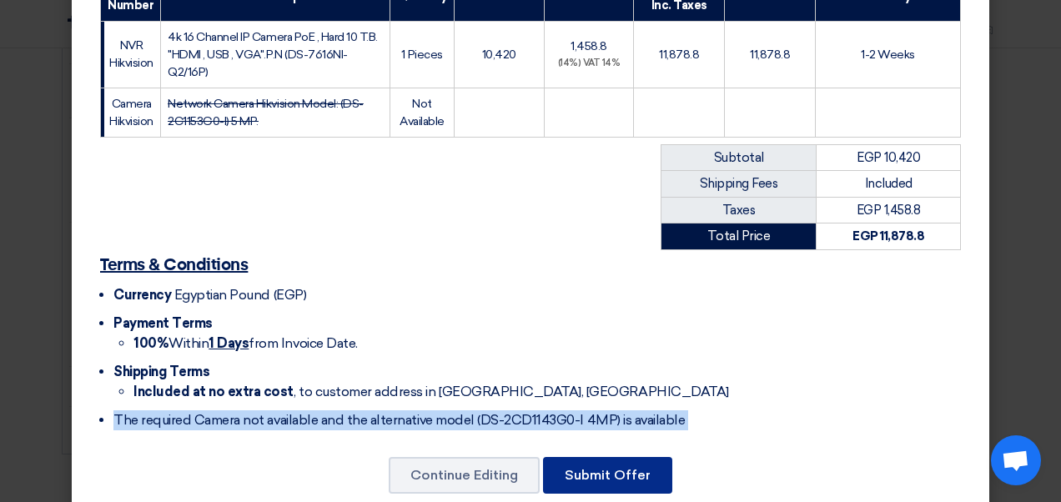
click at [585, 475] on button "Submit Offer" at bounding box center [607, 475] width 129 height 37
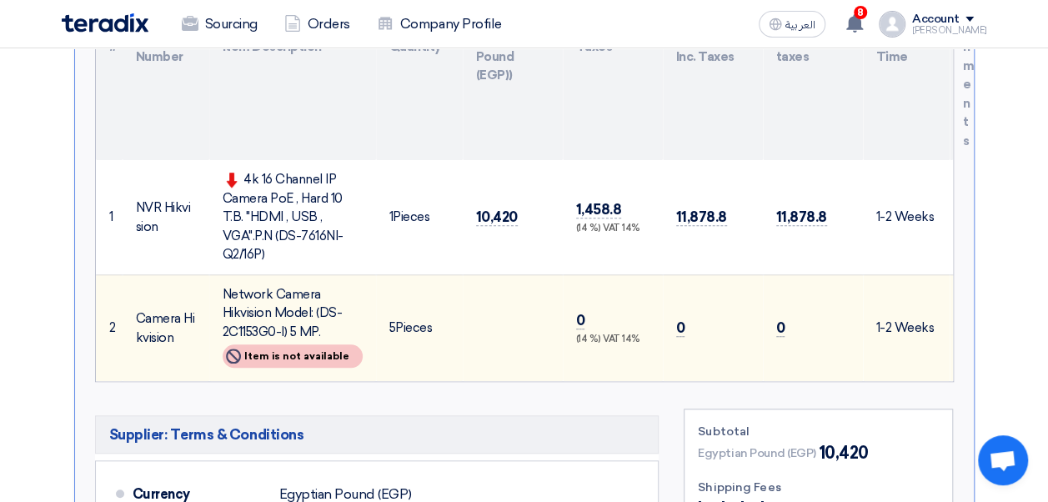
scroll to position [571, 0]
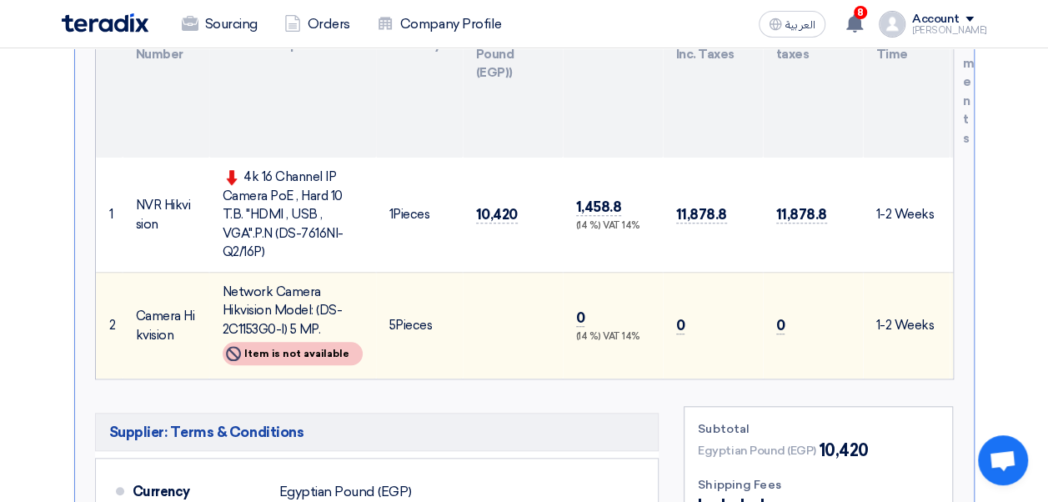
drag, startPoint x: 327, startPoint y: 228, endPoint x: 227, endPoint y: 231, distance: 100.1
click at [227, 231] on div "4k 16 Channel IP Camera PoE , Hard 10 T.B. "HDMI , USB , VGA".P.N (DS-7616NI-Q2…" at bounding box center [293, 215] width 140 height 94
copy div "DS-7616NI-Q2/16P"
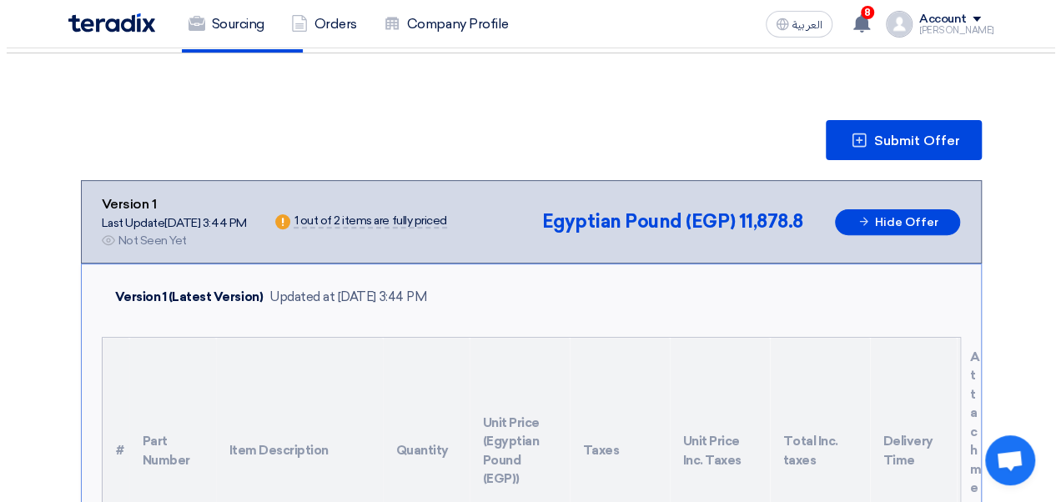
scroll to position [154, 0]
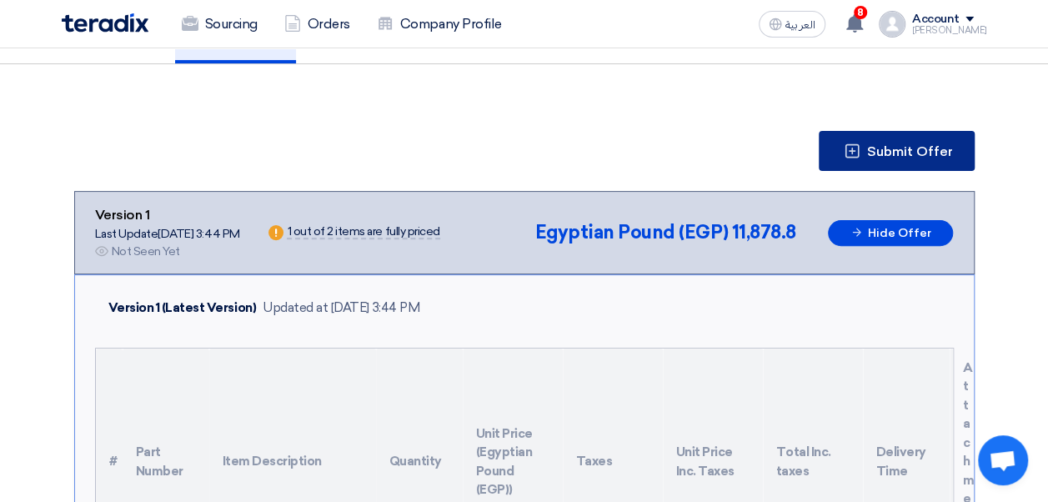
click at [900, 135] on button "Submit Offer" at bounding box center [897, 151] width 156 height 40
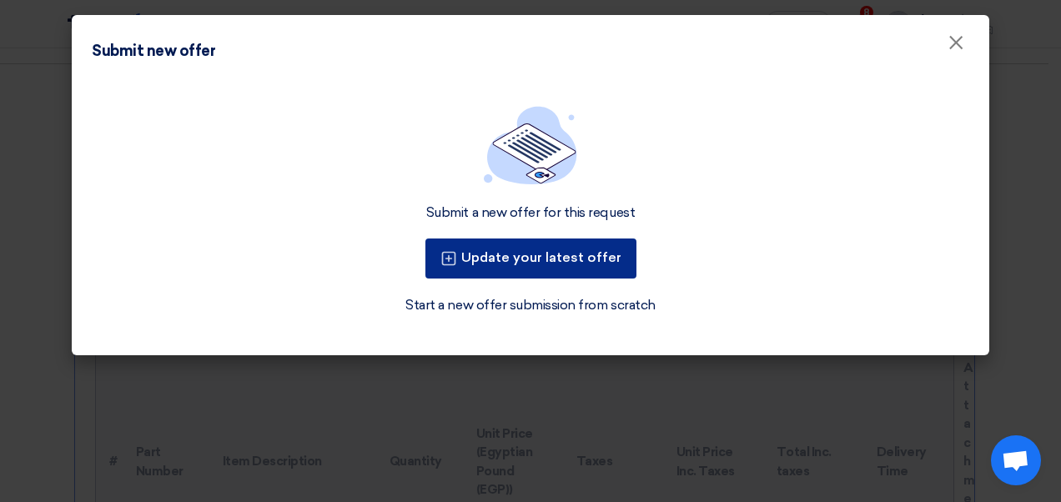
click at [524, 255] on button "Update your latest offer" at bounding box center [530, 259] width 211 height 40
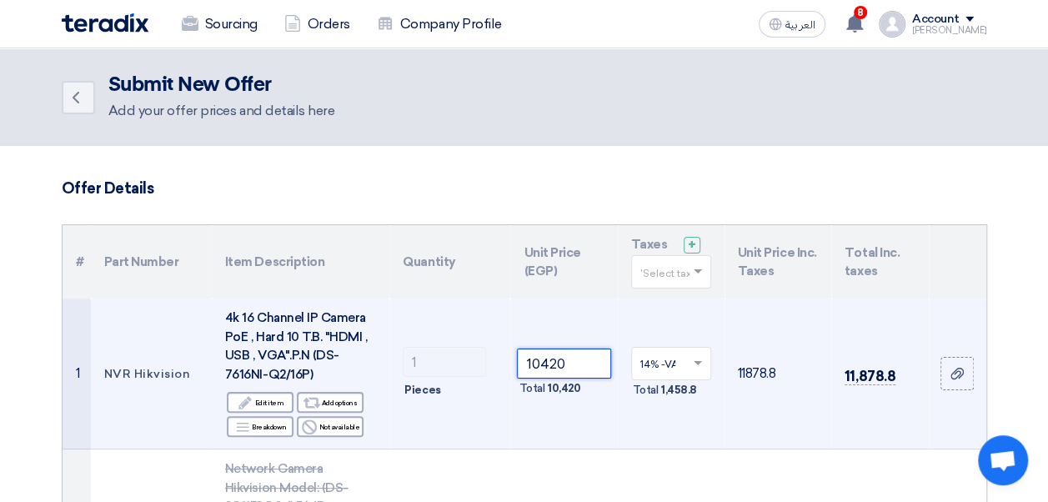
click at [566, 365] on input "10420" at bounding box center [563, 364] width 93 height 30
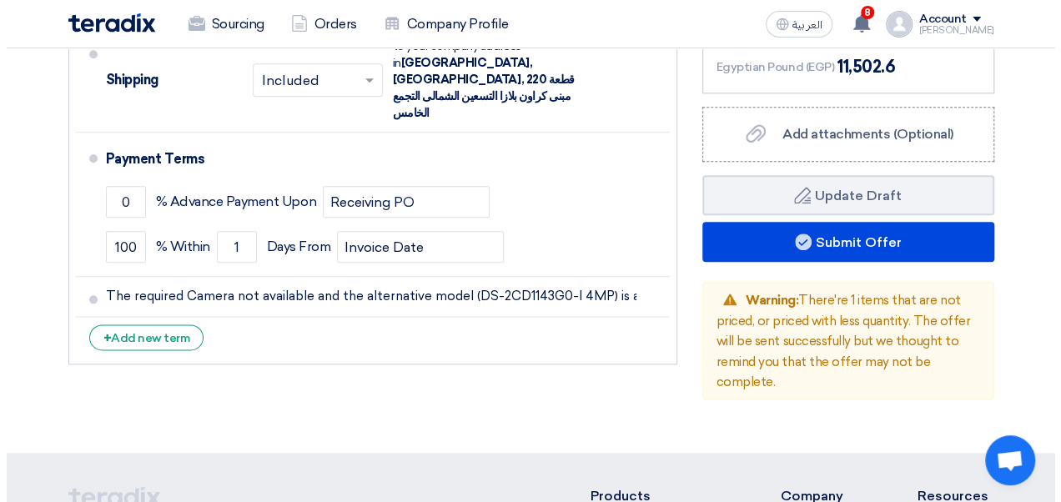
scroll to position [900, 0]
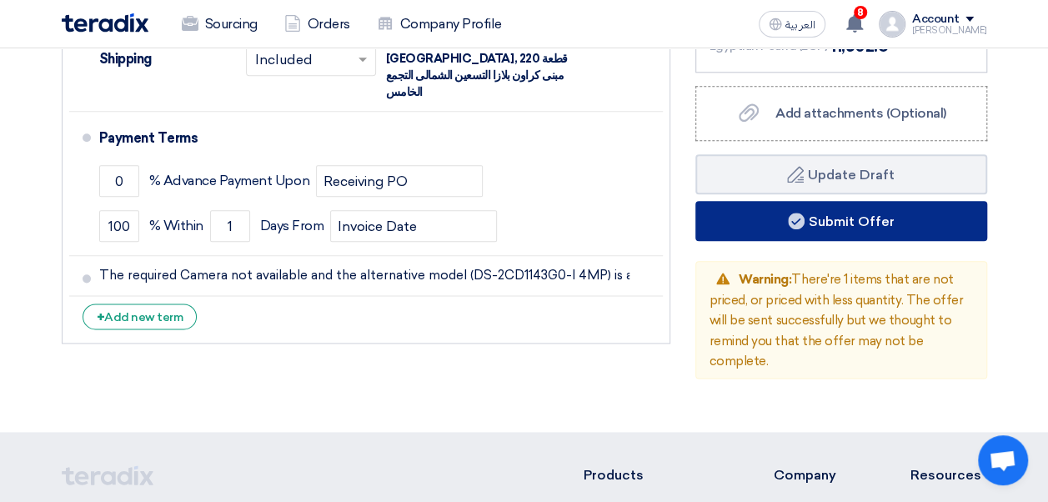
type input "10090"
click at [869, 227] on button "Submit Offer" at bounding box center [842, 221] width 292 height 40
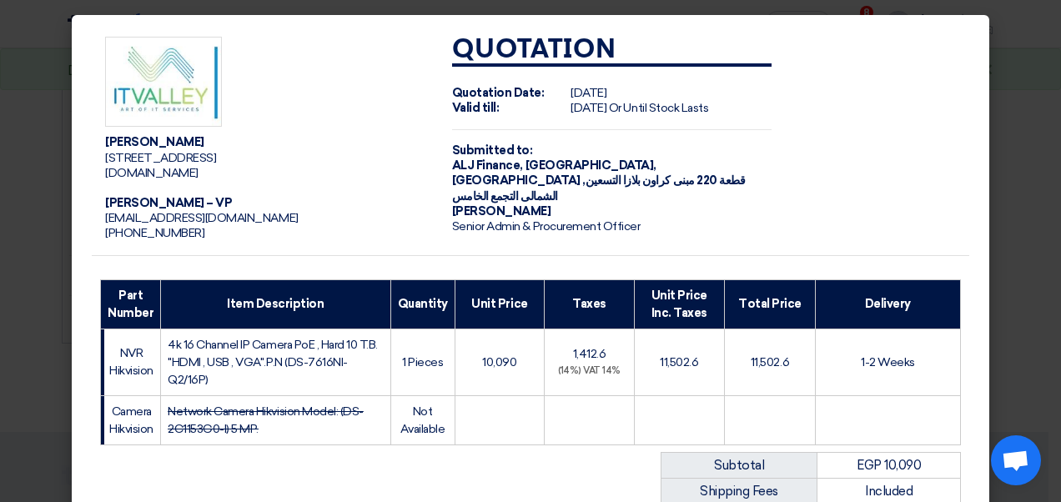
drag, startPoint x: 1046, startPoint y: 208, endPoint x: 1063, endPoint y: 339, distance: 132.1
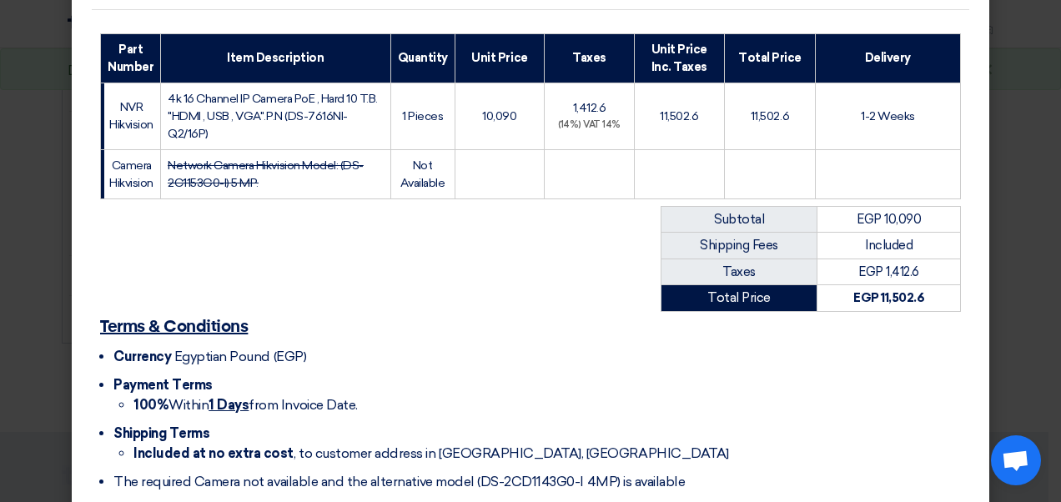
scroll to position [339, 0]
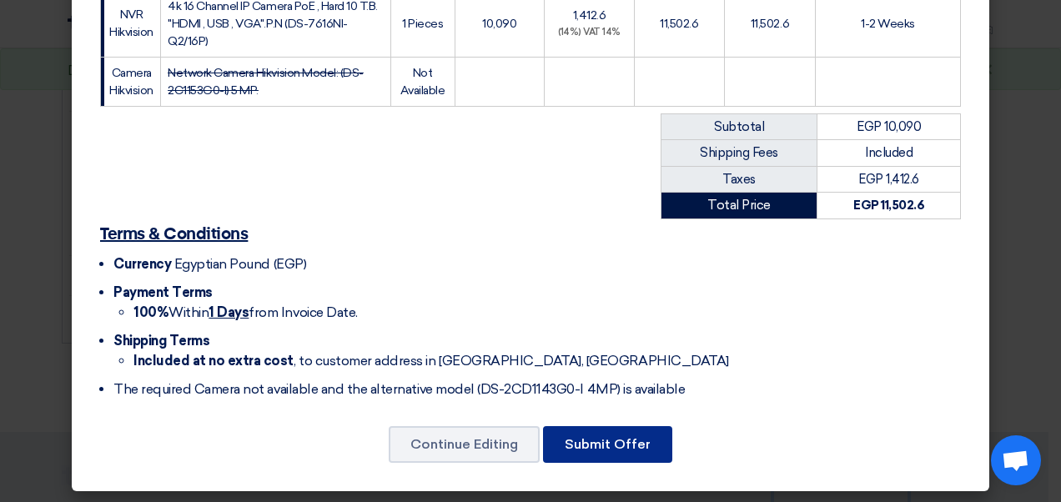
click at [595, 443] on button "Submit Offer" at bounding box center [607, 444] width 129 height 37
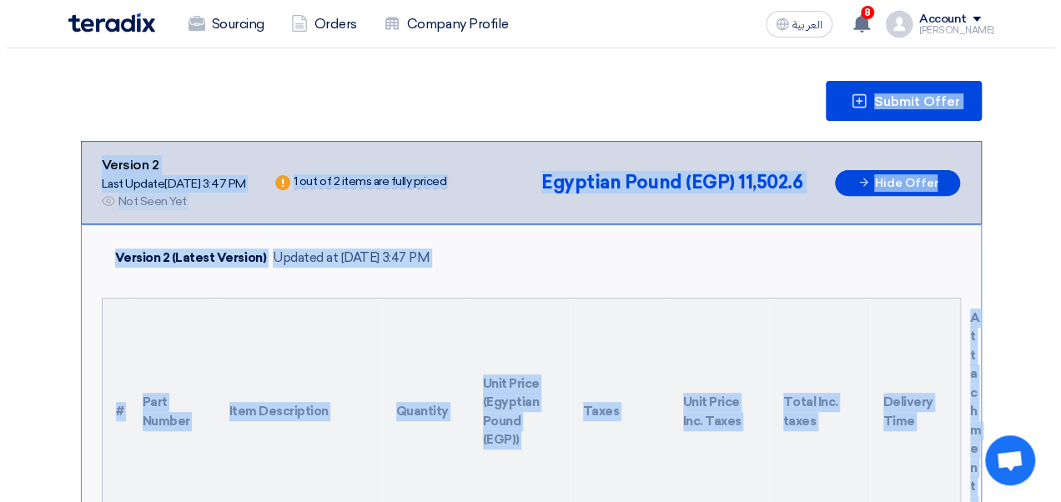
scroll to position [197, 0]
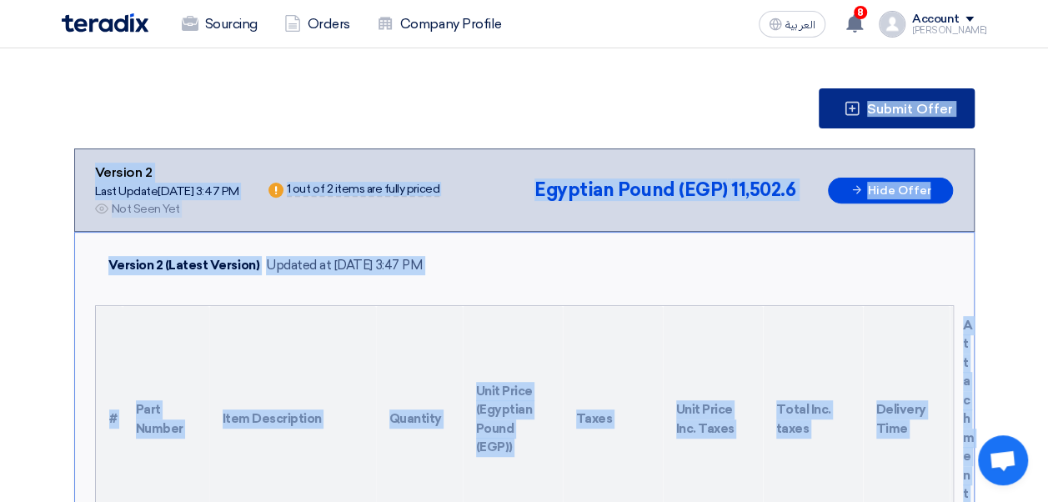
click at [908, 120] on button "Submit Offer" at bounding box center [897, 108] width 156 height 40
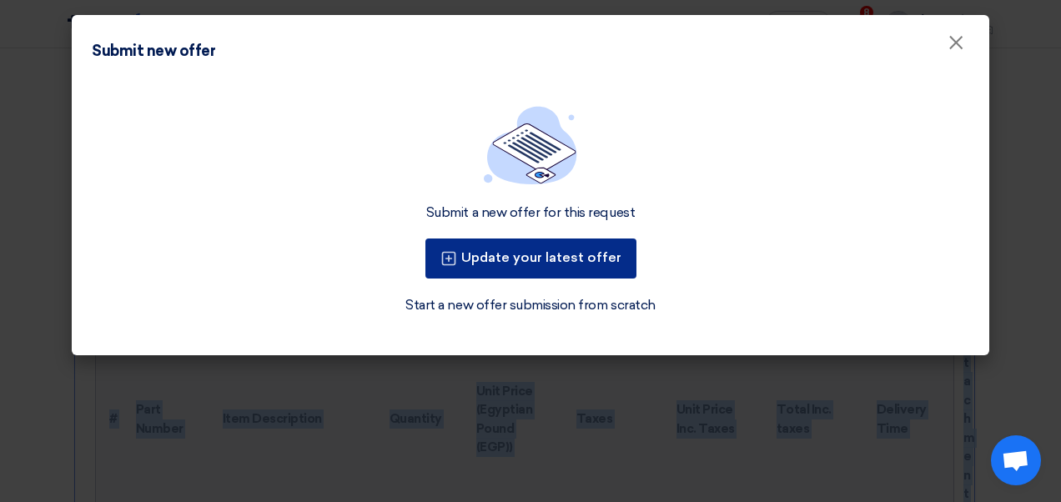
click at [570, 259] on button "Update your latest offer" at bounding box center [530, 259] width 211 height 40
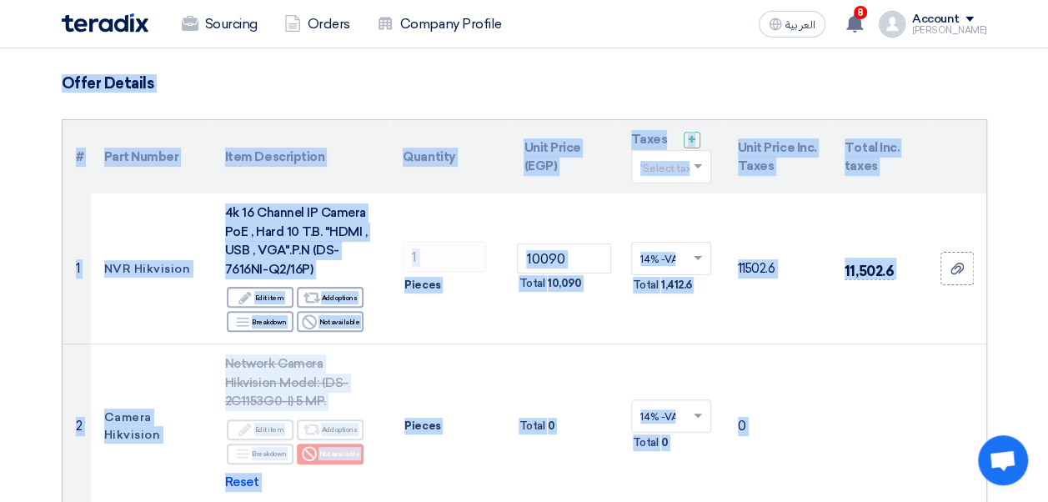
scroll to position [113, 0]
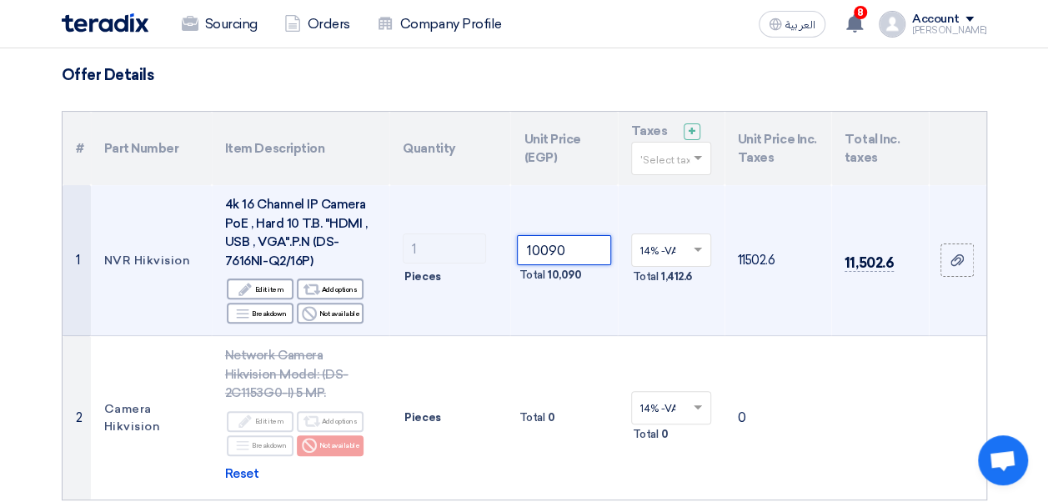
click at [580, 250] on input "10090" at bounding box center [563, 250] width 93 height 30
type input "1"
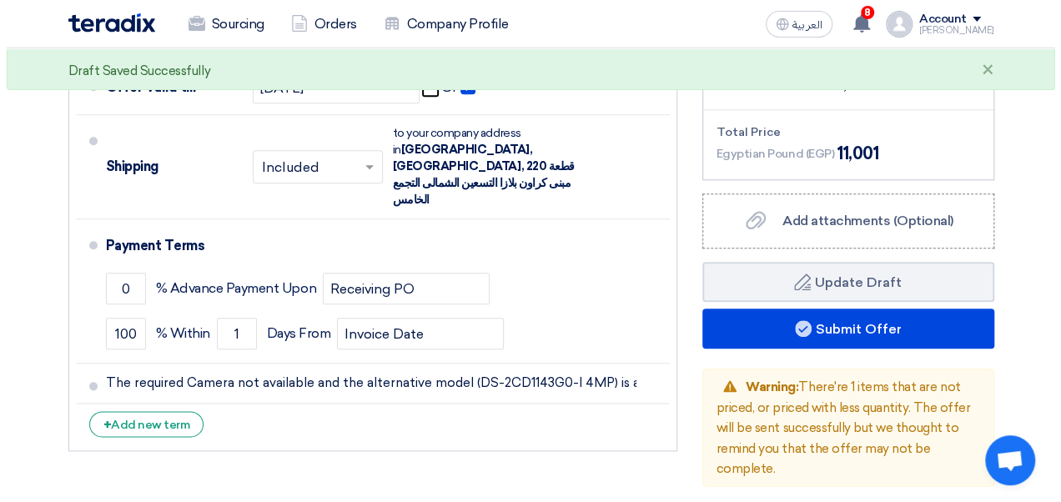
scroll to position [799, 0]
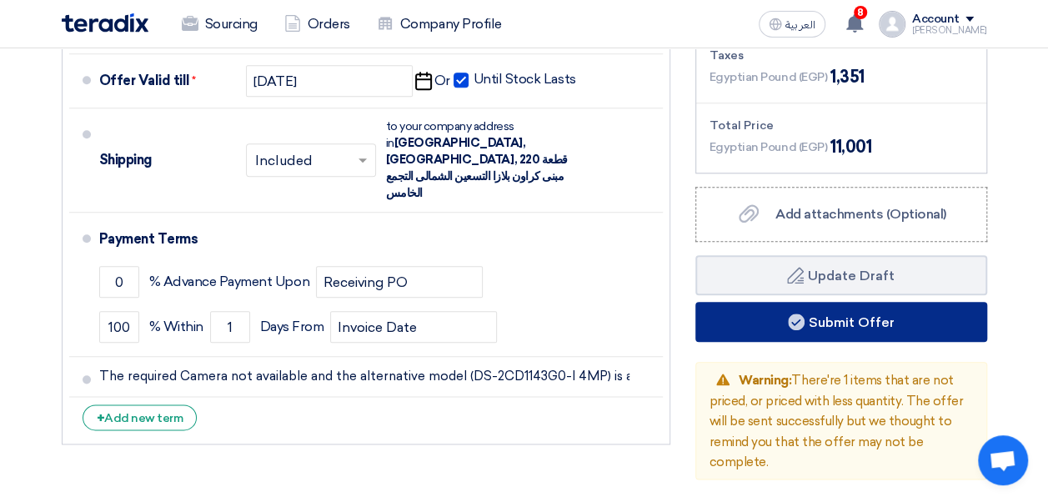
type input "9650"
click at [844, 322] on button "Submit Offer" at bounding box center [842, 322] width 292 height 40
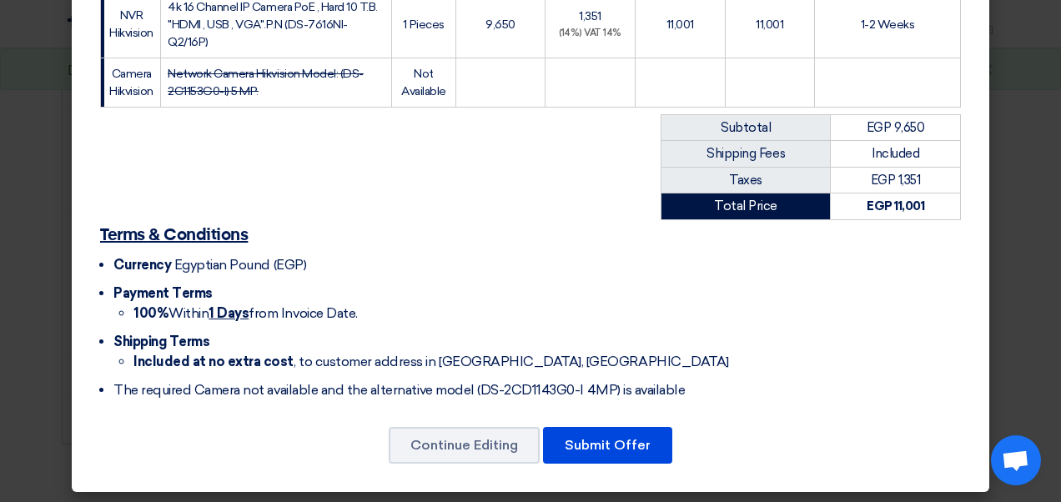
scroll to position [339, 0]
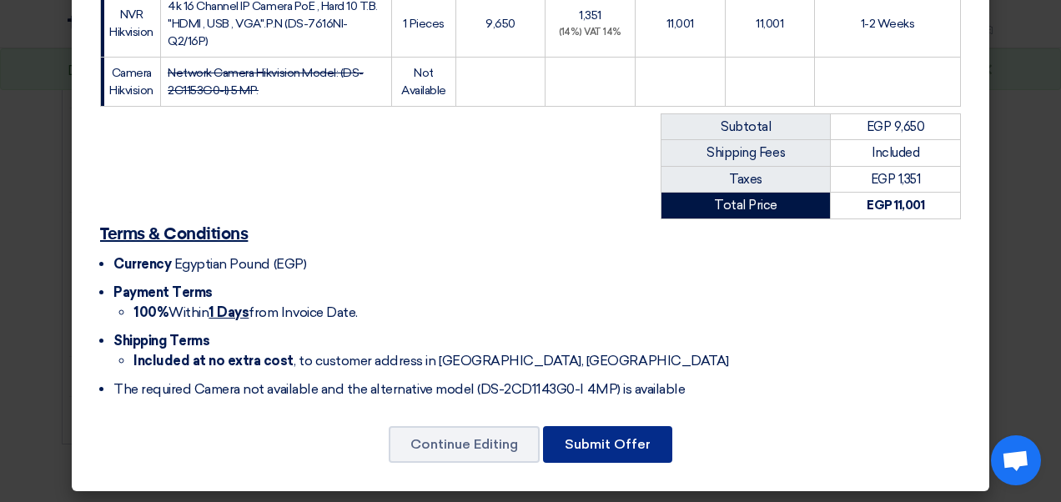
click at [592, 434] on button "Submit Offer" at bounding box center [607, 444] width 129 height 37
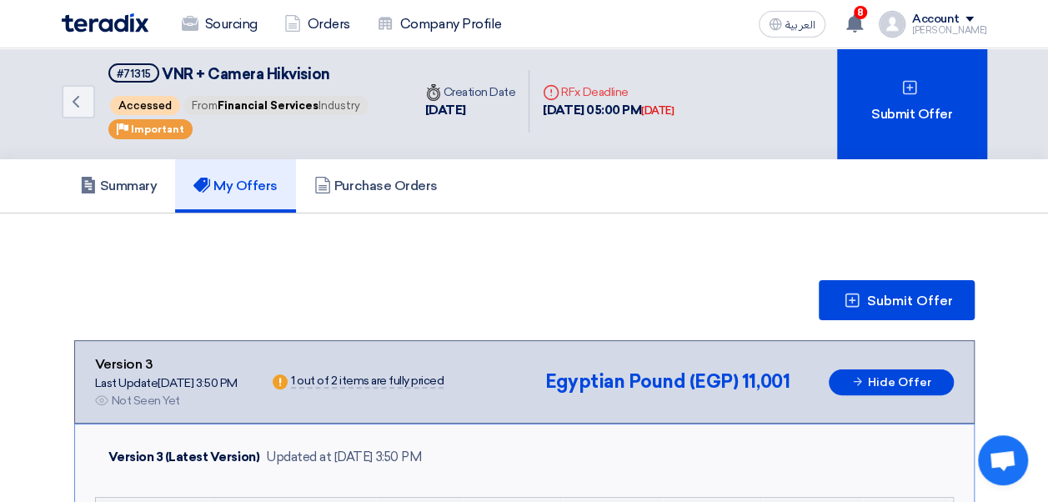
scroll to position [9, 0]
